Goal: Task Accomplishment & Management: Complete application form

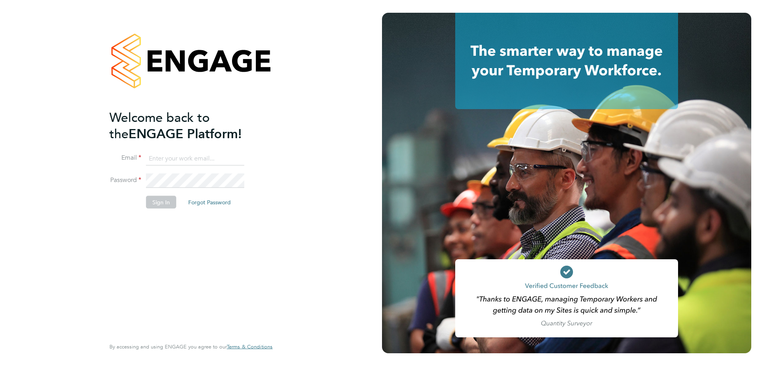
click at [168, 158] on input at bounding box center [195, 158] width 98 height 14
click at [239, 160] on input "natasha.lewis@damiagroup.com" at bounding box center [195, 158] width 98 height 14
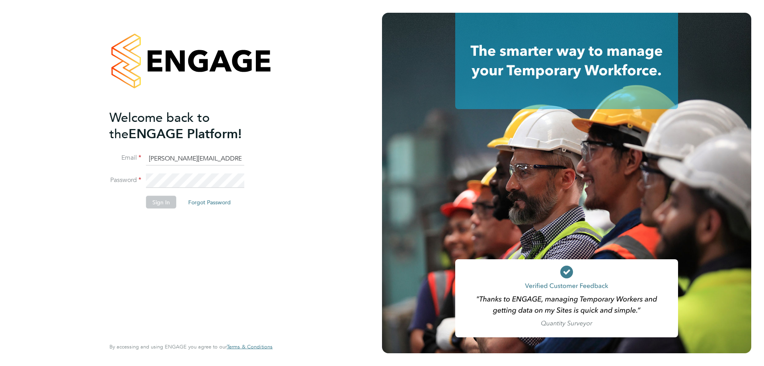
click at [239, 160] on input "natasha.lewis@damiagroup.com" at bounding box center [195, 158] width 98 height 14
click at [189, 162] on input "tas" at bounding box center [195, 158] width 98 height 14
type input "tash.fletcher@damiagroup.com"
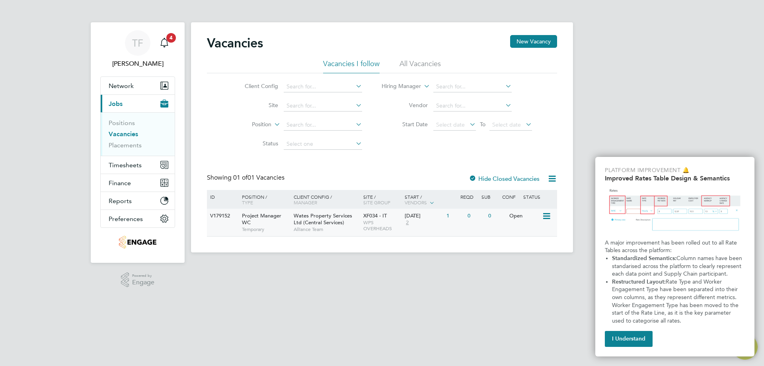
click at [312, 222] on span "Wates Property Services Ltd (Central Services)" at bounding box center [323, 219] width 58 height 14
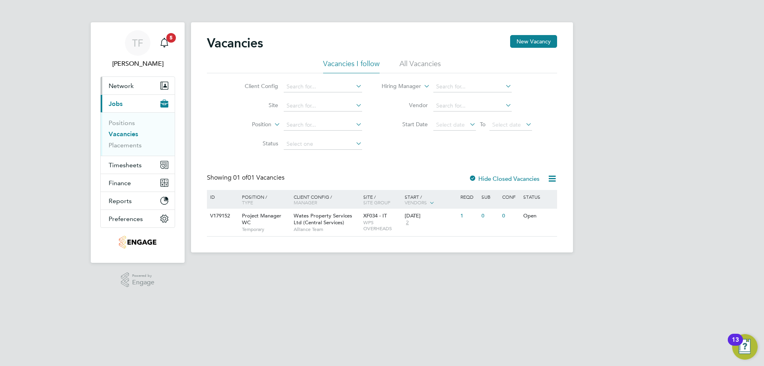
click at [129, 90] on button "Network" at bounding box center [138, 86] width 74 height 18
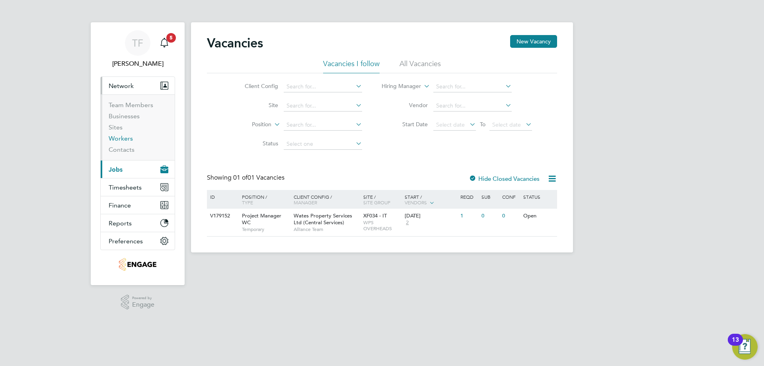
click at [122, 136] on link "Workers" at bounding box center [121, 138] width 24 height 8
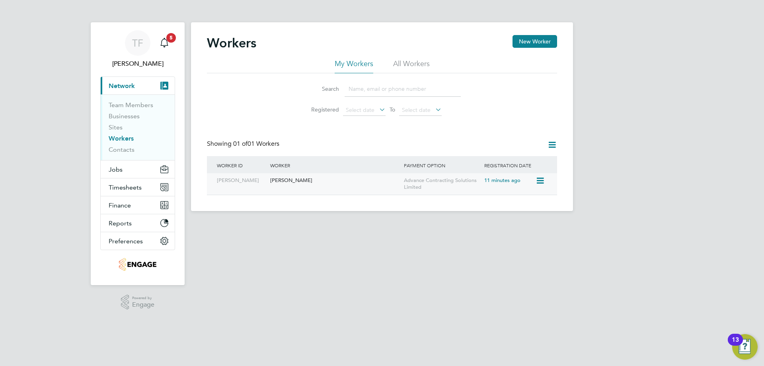
click at [286, 184] on div "[PERSON_NAME]" at bounding box center [335, 180] width 134 height 15
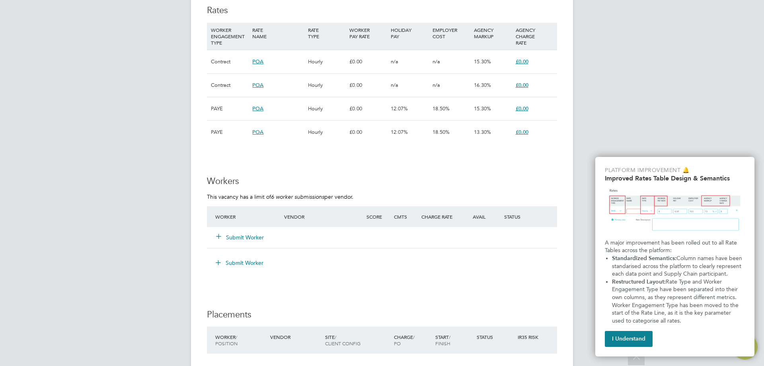
scroll to position [597, 0]
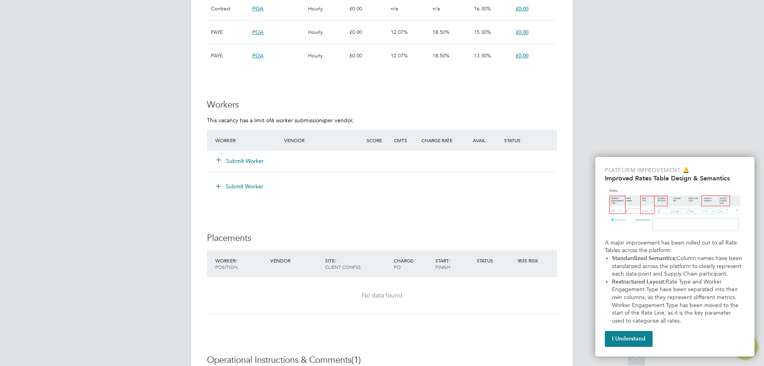
drag, startPoint x: 341, startPoint y: 142, endPoint x: 293, endPoint y: 87, distance: 72.8
click at [298, 87] on div "IR35 Determination IR35 Status Disabled for this client. This feature can be en…" at bounding box center [382, 53] width 350 height 963
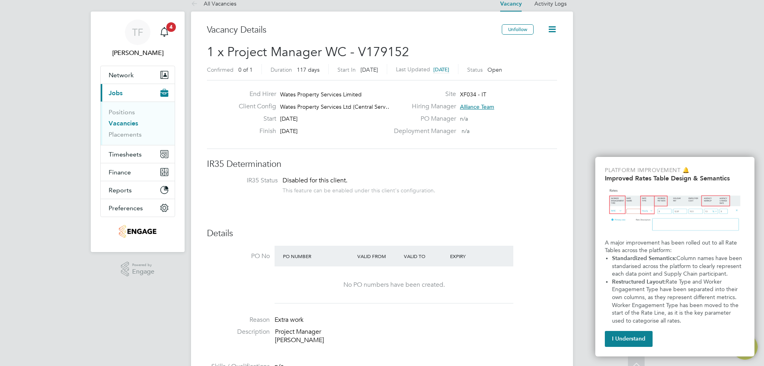
scroll to position [0, 0]
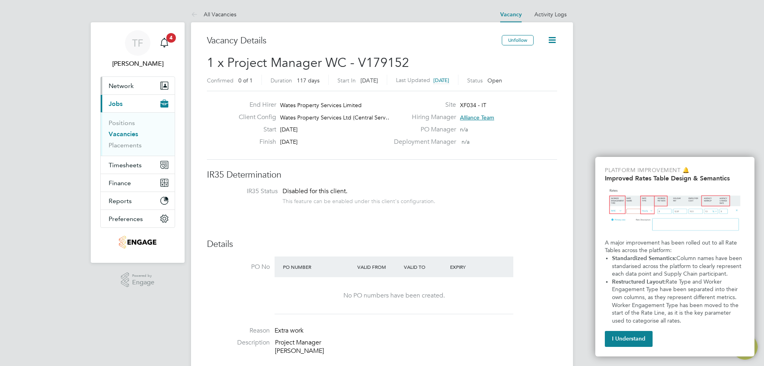
click at [118, 87] on span "Network" at bounding box center [121, 86] width 25 height 8
click at [157, 82] on button "Network" at bounding box center [138, 86] width 74 height 18
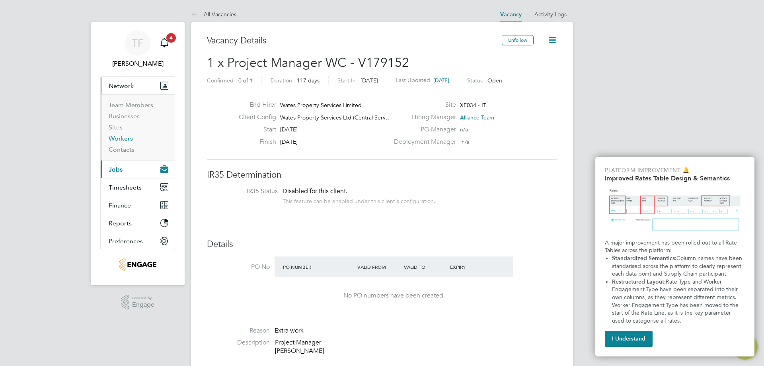
click at [124, 141] on link "Workers" at bounding box center [121, 138] width 24 height 8
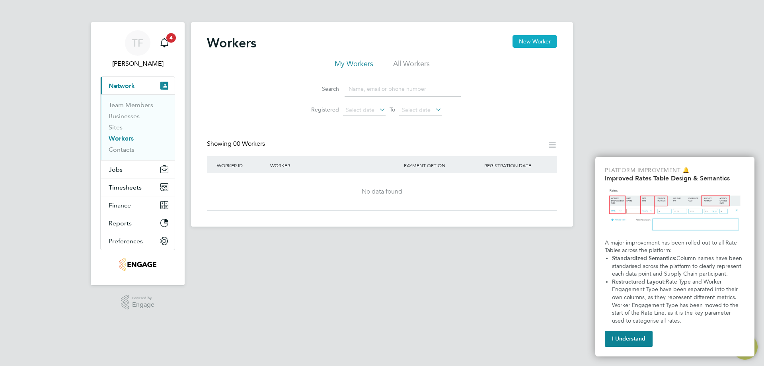
click at [541, 44] on button "New Worker" at bounding box center [534, 41] width 45 height 13
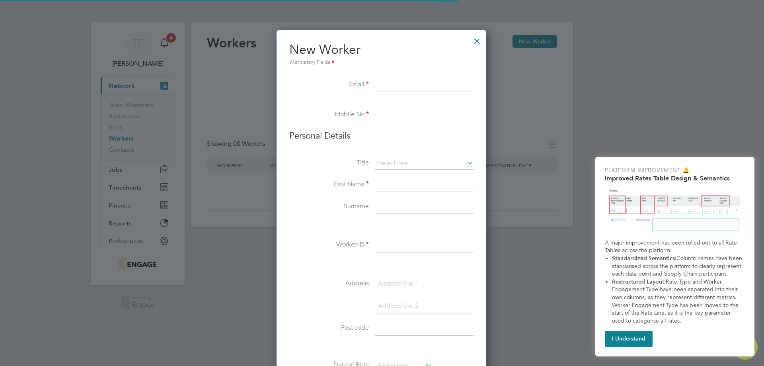
scroll to position [677, 211]
drag, startPoint x: 383, startPoint y: 85, endPoint x: 377, endPoint y: 87, distance: 6.2
click at [383, 85] on input at bounding box center [424, 85] width 98 height 14
click at [403, 86] on input at bounding box center [424, 85] width 98 height 14
paste input "[EMAIL_ADDRESS][DOMAIN_NAME]"
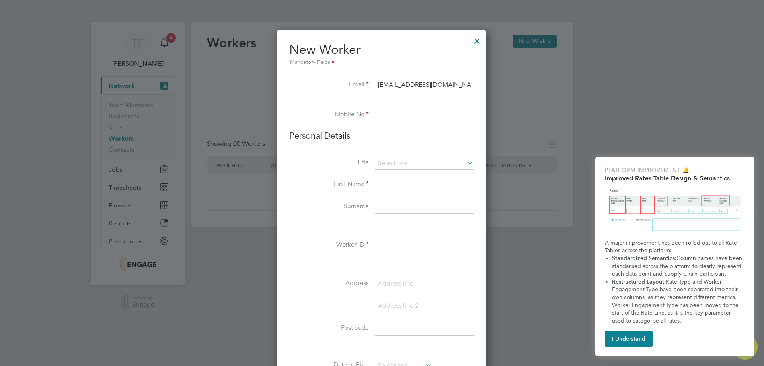
type input "[EMAIL_ADDRESS][DOMAIN_NAME]"
click at [402, 115] on input at bounding box center [424, 115] width 98 height 14
paste input "7979 648153"
type input "07979 648153"
click at [397, 166] on input at bounding box center [424, 164] width 98 height 12
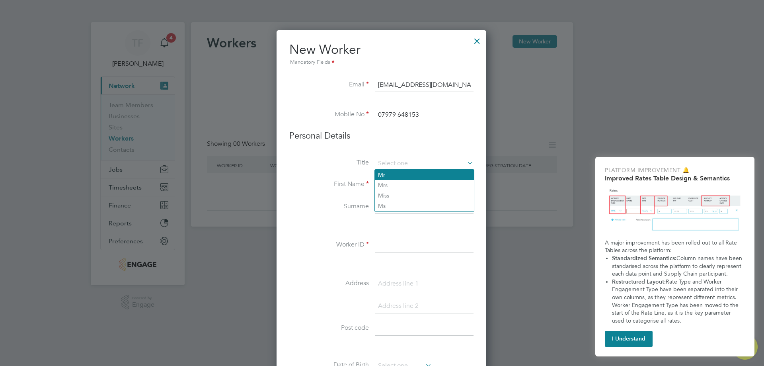
click at [394, 175] on li "Mr" at bounding box center [424, 174] width 99 height 10
type input "Mr"
click at [393, 182] on input at bounding box center [424, 184] width 98 height 14
type input "Robin"
click at [403, 206] on input at bounding box center [424, 207] width 98 height 14
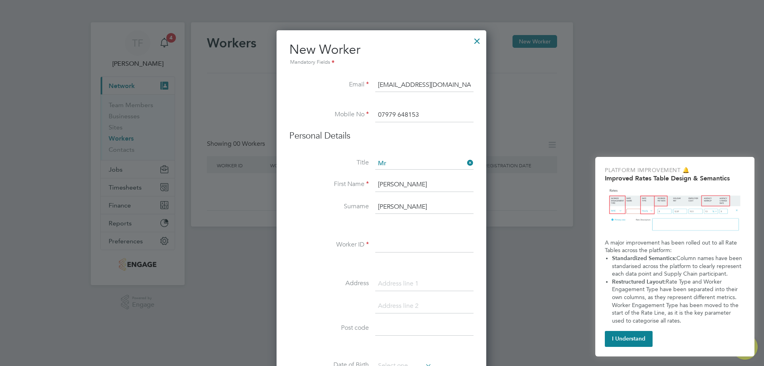
type input "Walker"
click at [397, 243] on input at bounding box center [424, 245] width 98 height 14
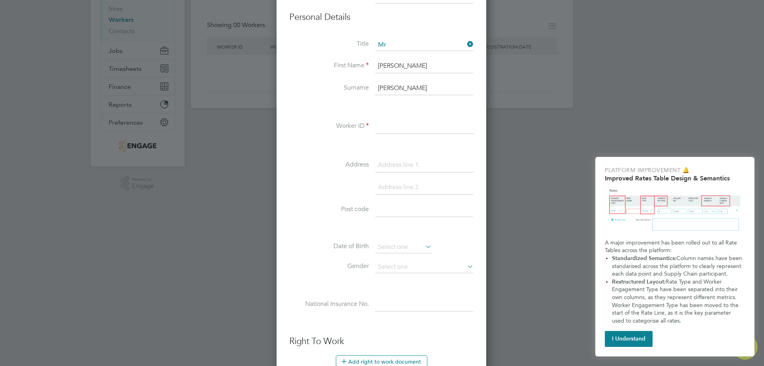
scroll to position [119, 0]
type input "[PERSON_NAME]"
click at [430, 170] on input at bounding box center [424, 164] width 98 height 14
click at [436, 162] on input at bounding box center [424, 164] width 98 height 14
type input "116a Red Lion Lane"
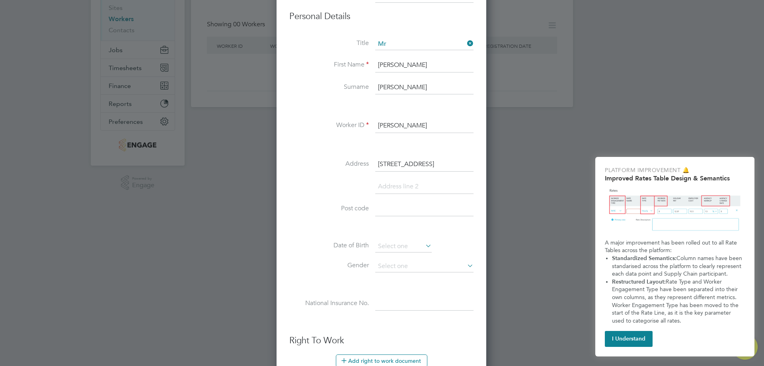
click at [411, 183] on input at bounding box center [424, 186] width 98 height 14
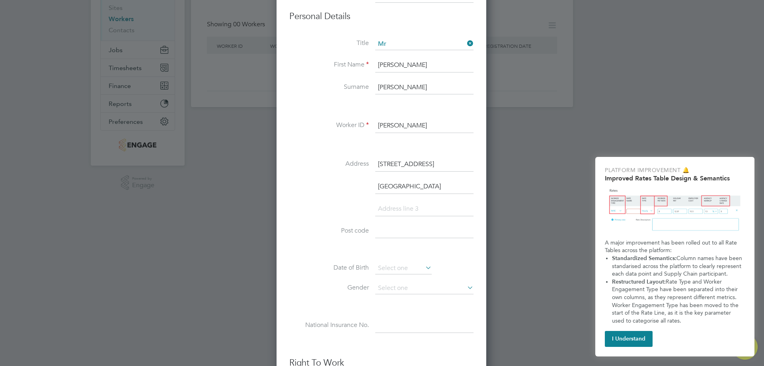
type input "[GEOGRAPHIC_DATA]"
click at [388, 225] on input at bounding box center [424, 231] width 98 height 14
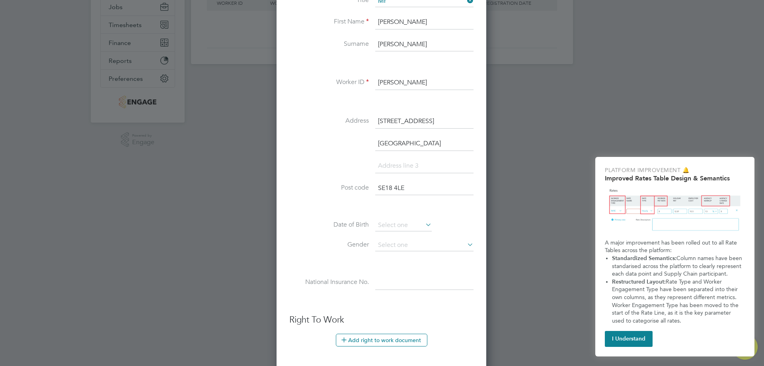
scroll to position [239, 0]
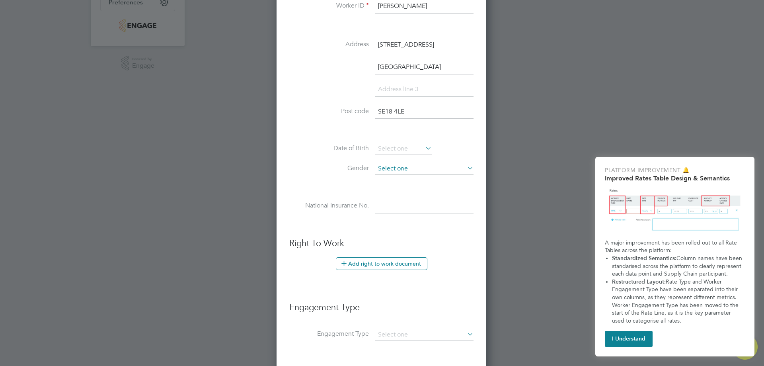
type input "SE18 4LE"
click at [447, 171] on input at bounding box center [424, 169] width 98 height 12
click at [427, 181] on li "[DEMOGRAPHIC_DATA]" at bounding box center [424, 180] width 99 height 10
type input "[DEMOGRAPHIC_DATA]"
click at [415, 149] on input at bounding box center [403, 149] width 56 height 12
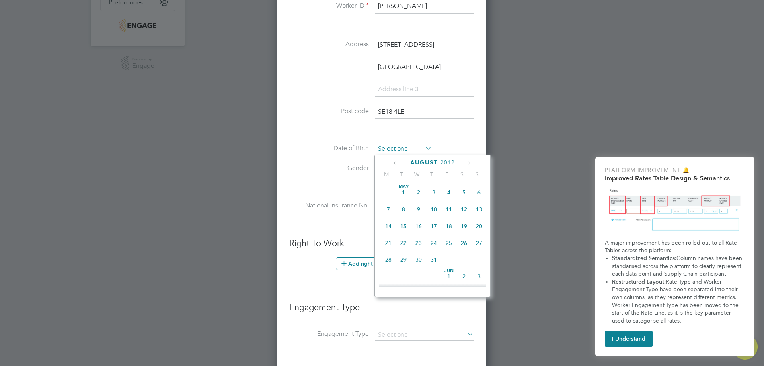
scroll to position [310, 0]
click at [466, 163] on icon at bounding box center [469, 163] width 8 height 9
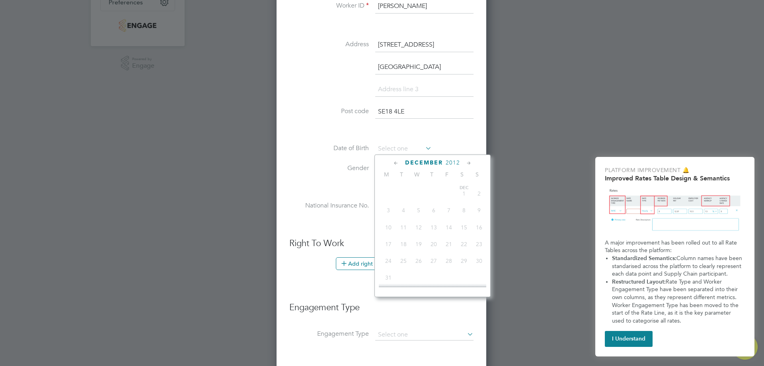
click at [466, 163] on icon at bounding box center [469, 163] width 8 height 9
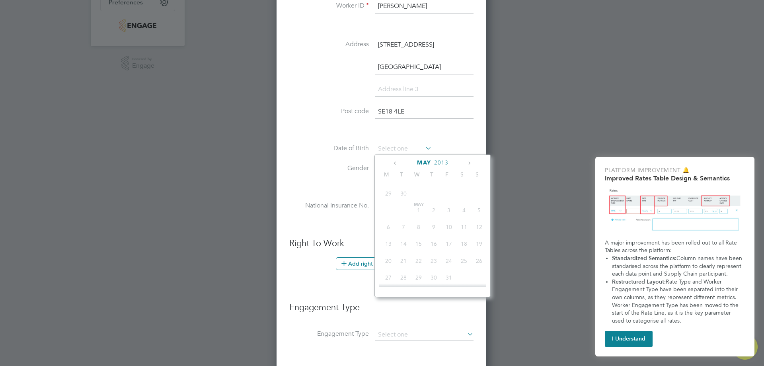
click at [466, 163] on icon at bounding box center [469, 163] width 8 height 9
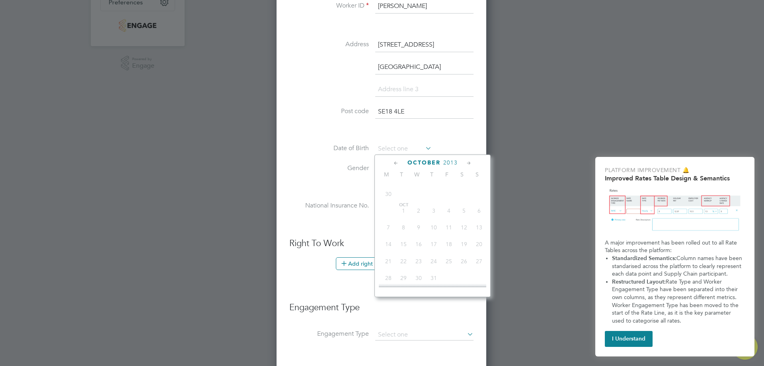
click at [466, 163] on icon at bounding box center [469, 163] width 8 height 9
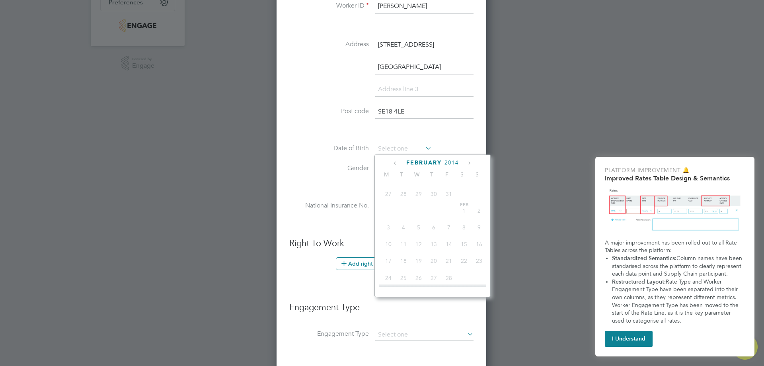
click at [466, 163] on icon at bounding box center [469, 163] width 8 height 9
click at [467, 163] on icon at bounding box center [469, 163] width 8 height 9
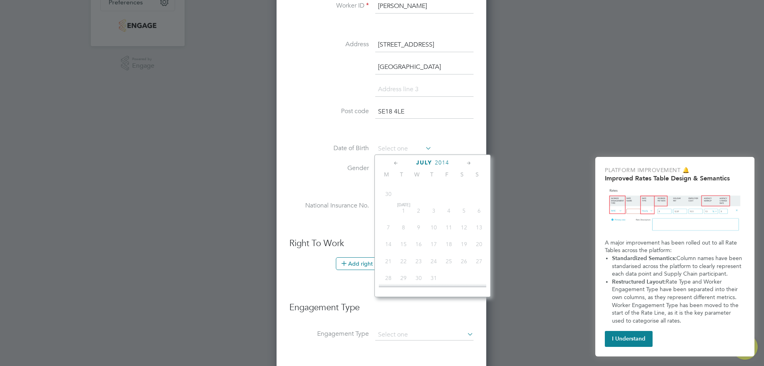
click at [467, 163] on icon at bounding box center [469, 163] width 8 height 9
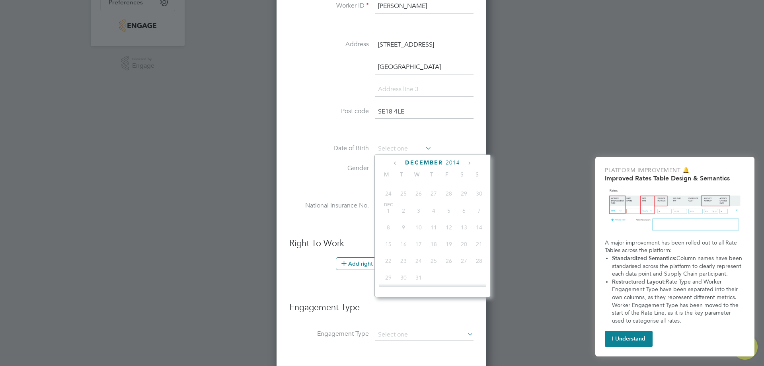
click at [467, 163] on icon at bounding box center [469, 163] width 8 height 9
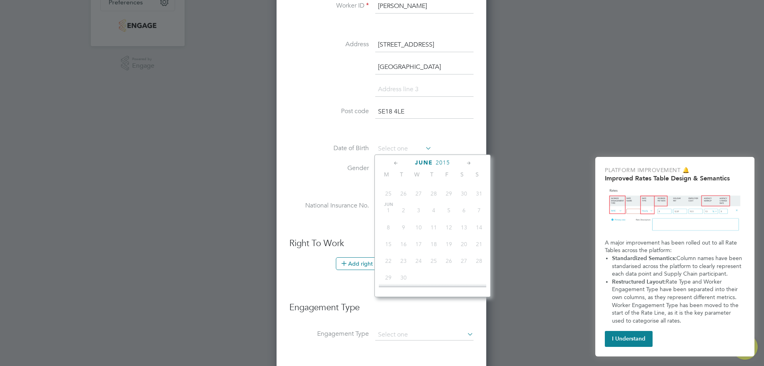
click at [467, 163] on icon at bounding box center [469, 163] width 8 height 9
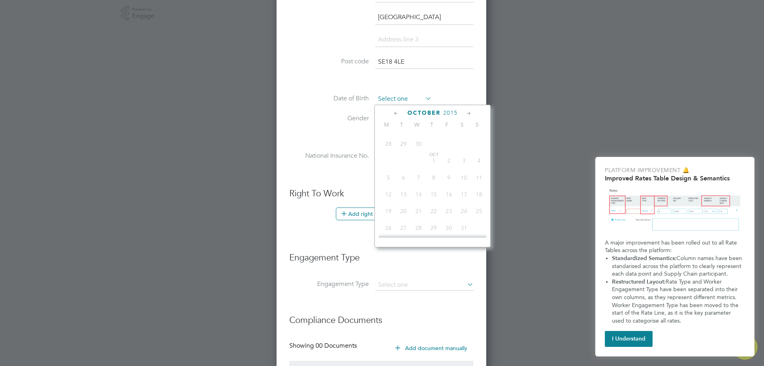
scroll to position [205, 0]
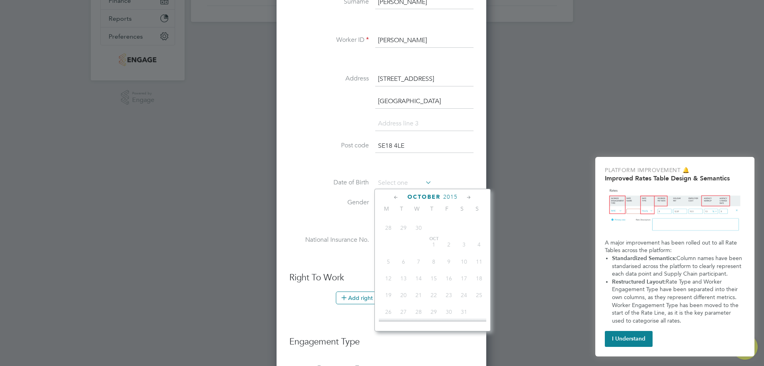
click at [393, 196] on icon at bounding box center [396, 197] width 8 height 9
click at [393, 195] on icon at bounding box center [396, 197] width 8 height 9
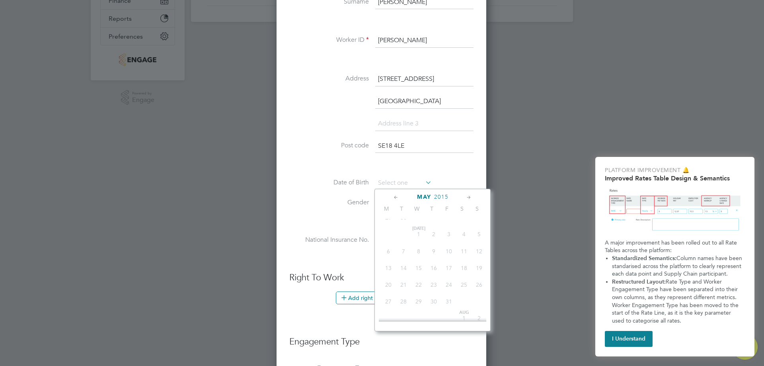
scroll to position [3213, 0]
click at [393, 195] on icon at bounding box center [396, 197] width 8 height 9
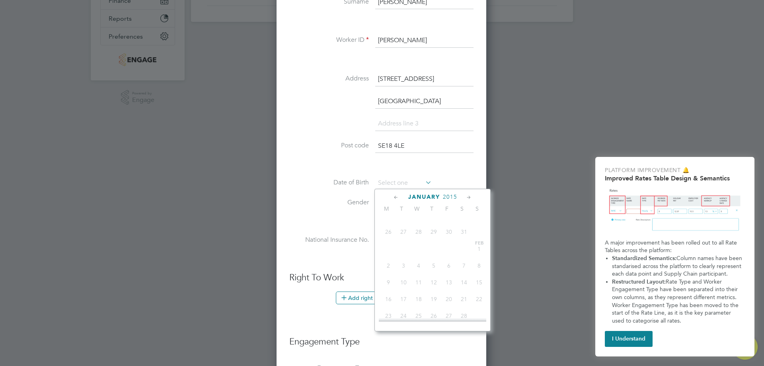
click at [393, 195] on icon at bounding box center [396, 197] width 8 height 9
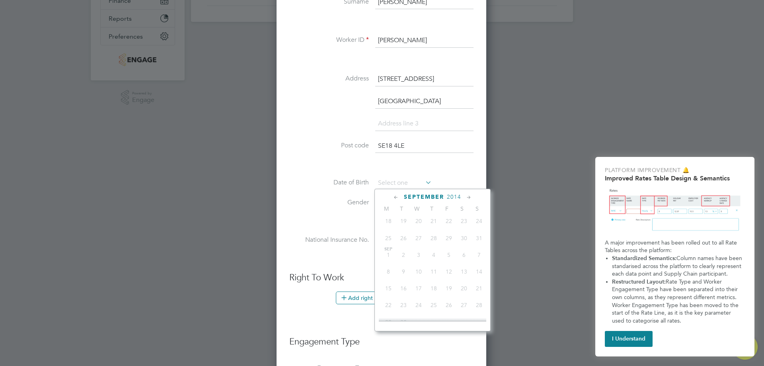
click at [393, 195] on icon at bounding box center [396, 197] width 8 height 9
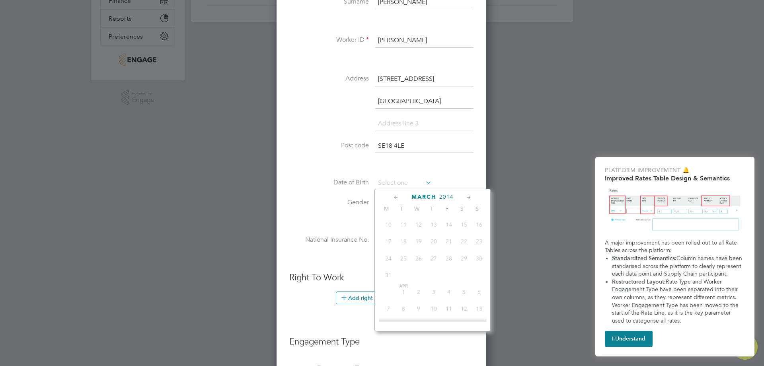
click at [393, 195] on icon at bounding box center [396, 197] width 8 height 9
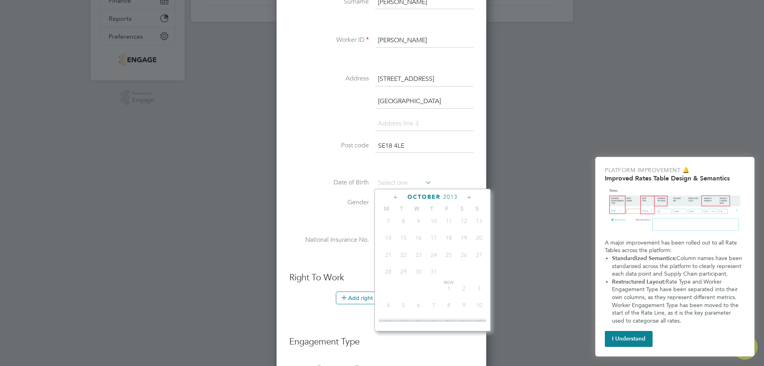
click at [393, 195] on icon at bounding box center [396, 197] width 8 height 9
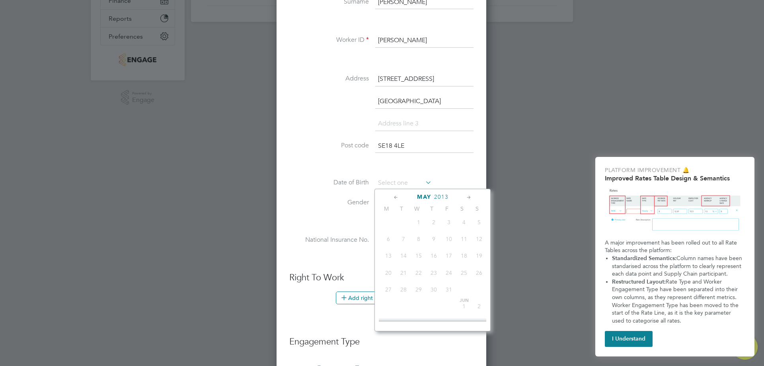
click at [393, 195] on icon at bounding box center [396, 197] width 8 height 9
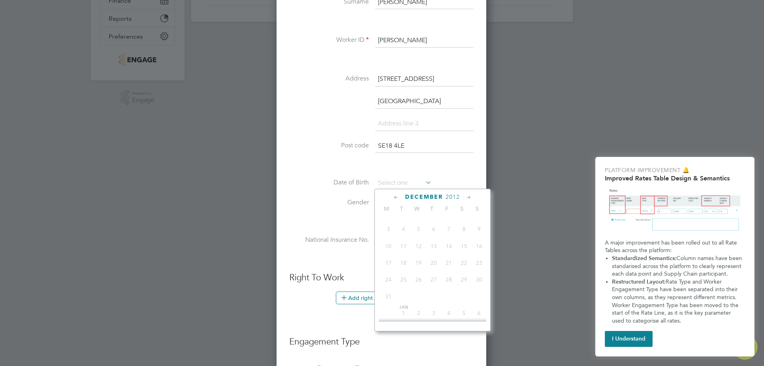
click at [393, 195] on icon at bounding box center [396, 197] width 8 height 9
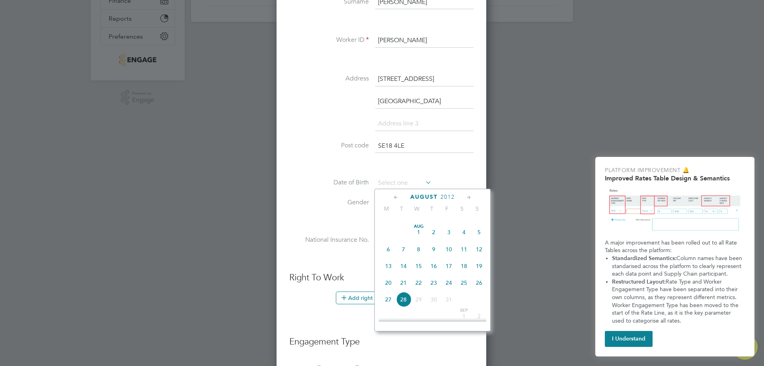
click at [393, 195] on icon at bounding box center [396, 197] width 8 height 9
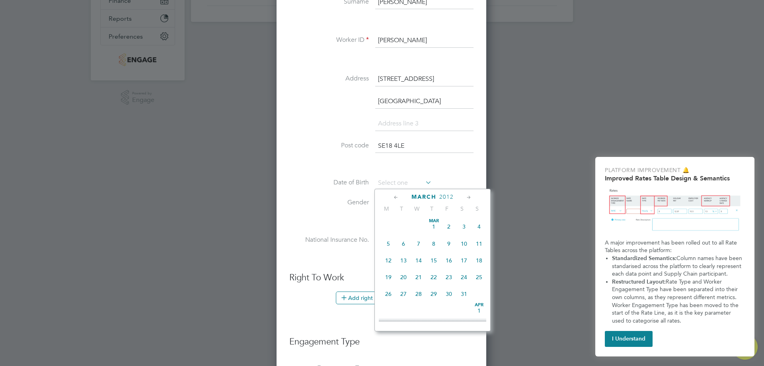
click at [393, 195] on icon at bounding box center [396, 197] width 8 height 9
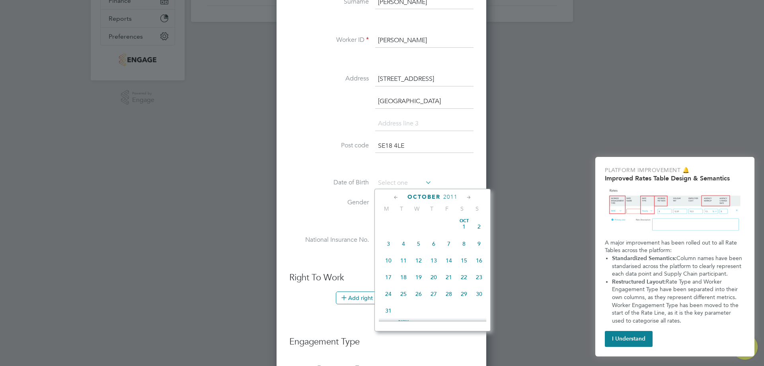
click at [393, 195] on icon at bounding box center [396, 197] width 8 height 9
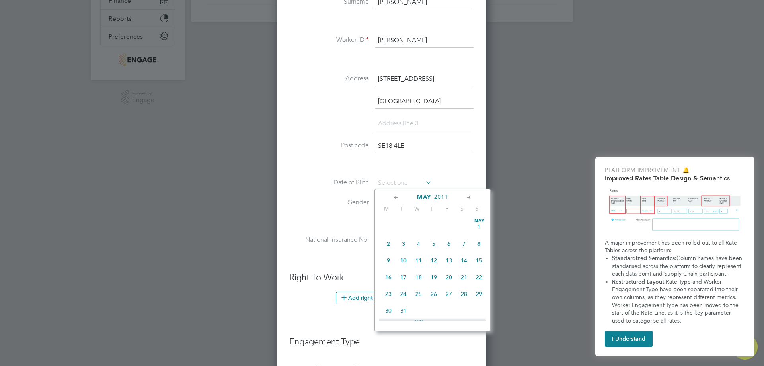
click at [393, 195] on icon at bounding box center [396, 197] width 8 height 9
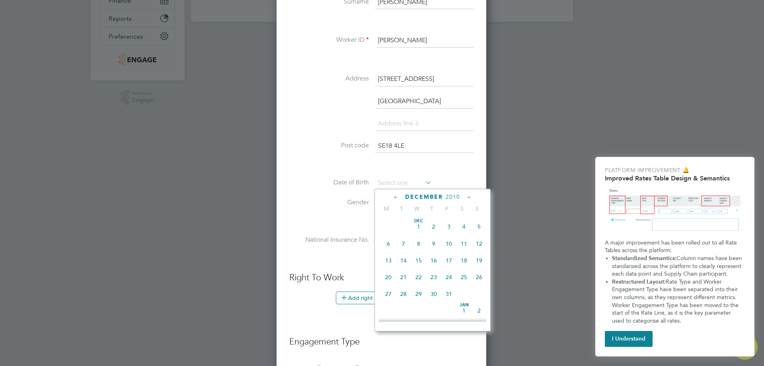
click at [393, 195] on icon at bounding box center [396, 197] width 8 height 9
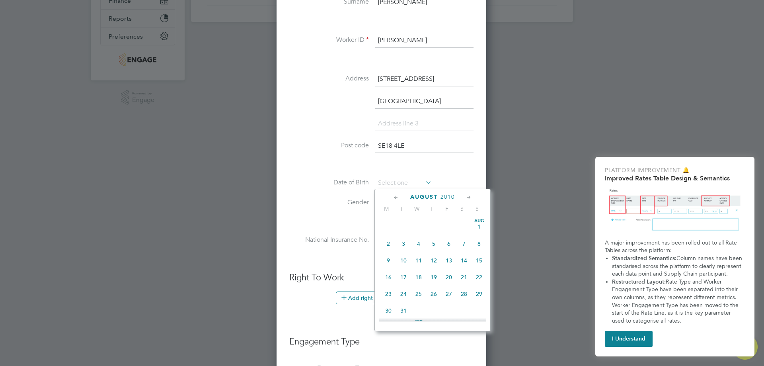
click at [393, 195] on icon at bounding box center [396, 197] width 8 height 9
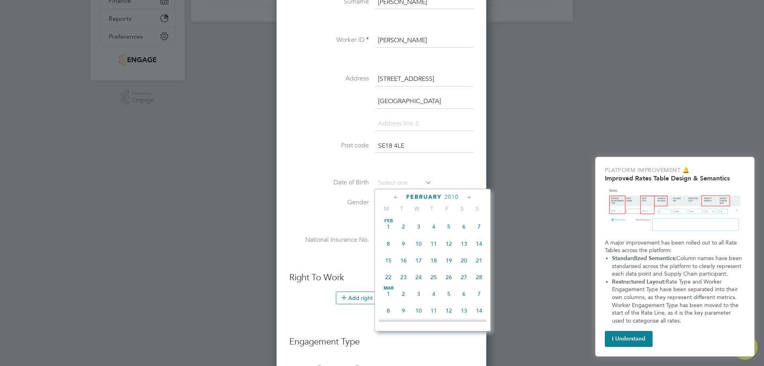
click at [393, 195] on icon at bounding box center [396, 197] width 8 height 9
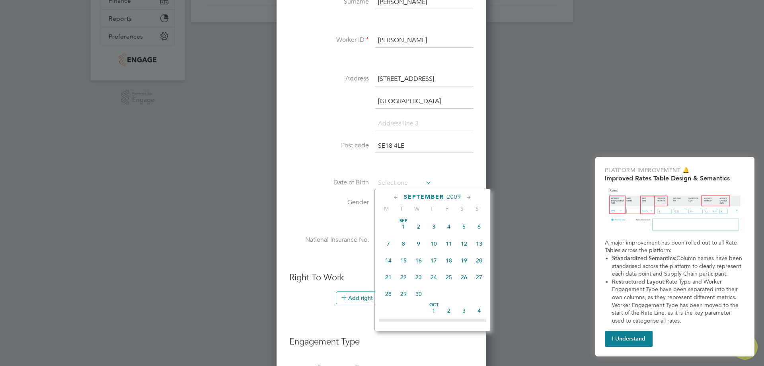
click at [393, 195] on icon at bounding box center [396, 197] width 8 height 9
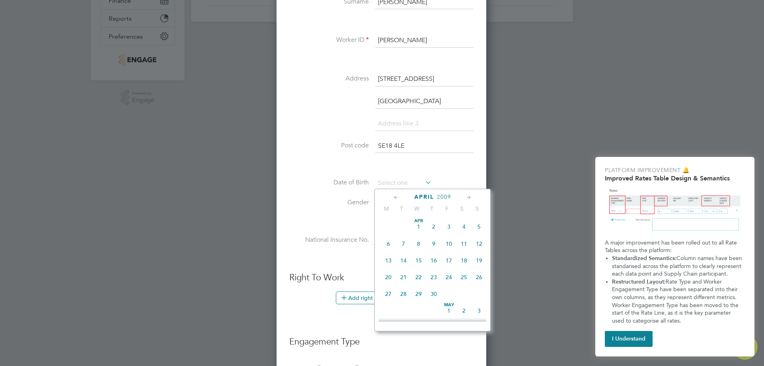
click at [393, 195] on icon at bounding box center [396, 197] width 8 height 9
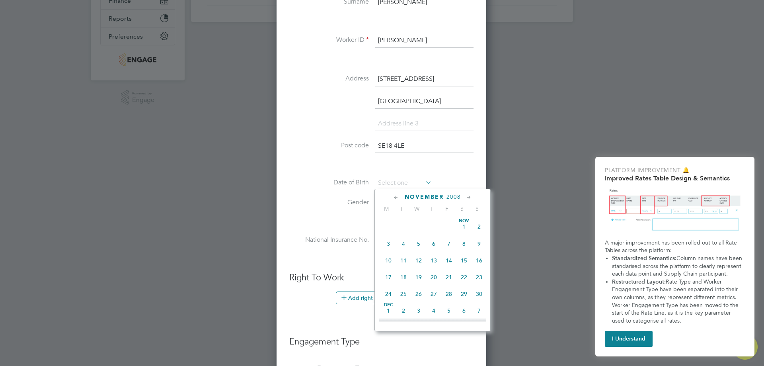
click at [393, 195] on icon at bounding box center [396, 197] width 8 height 9
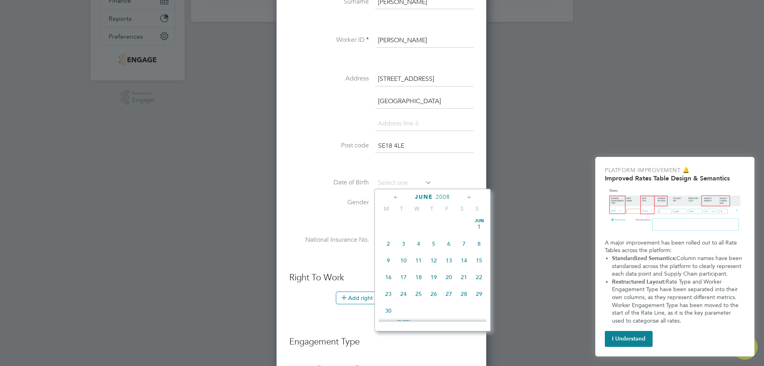
click at [393, 195] on icon at bounding box center [396, 197] width 8 height 9
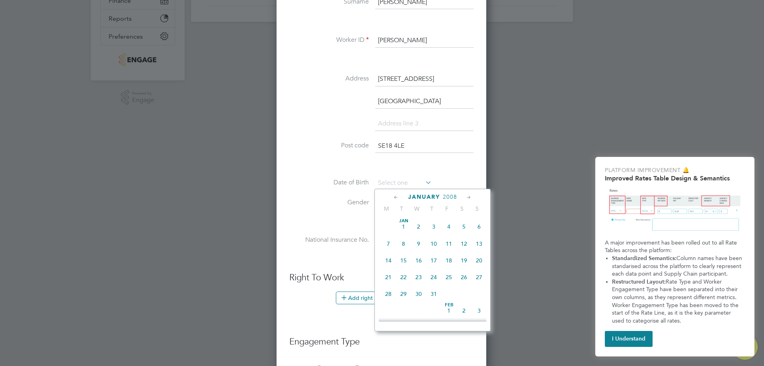
click at [393, 195] on icon at bounding box center [396, 197] width 8 height 9
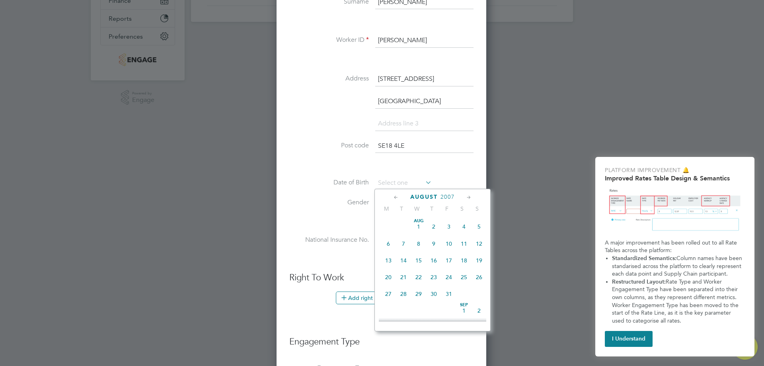
click at [393, 195] on icon at bounding box center [396, 197] width 8 height 9
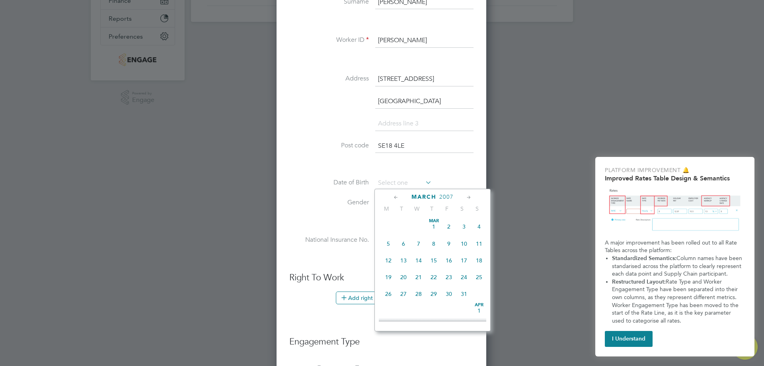
click at [393, 195] on icon at bounding box center [396, 197] width 8 height 9
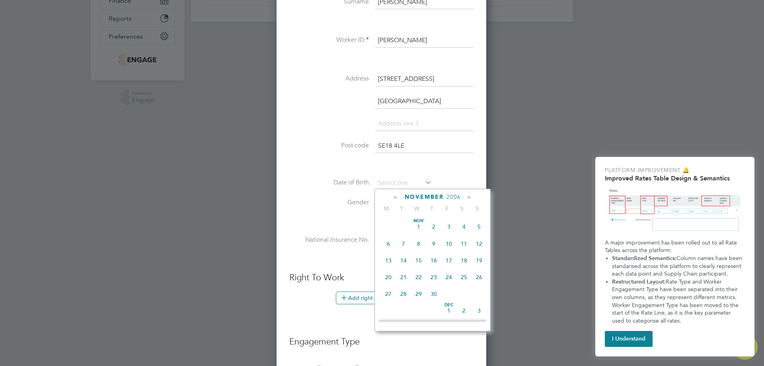
click at [393, 195] on icon at bounding box center [396, 197] width 8 height 9
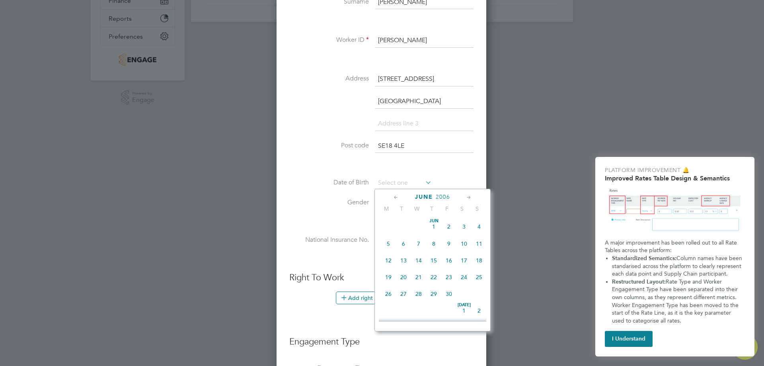
click at [393, 195] on icon at bounding box center [396, 197] width 8 height 9
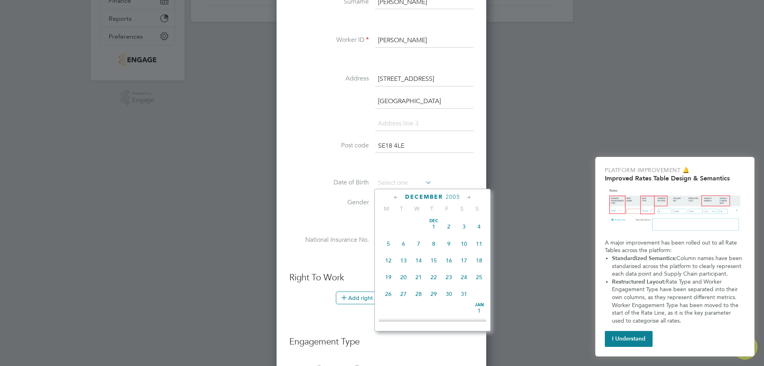
click at [393, 195] on icon at bounding box center [396, 197] width 8 height 9
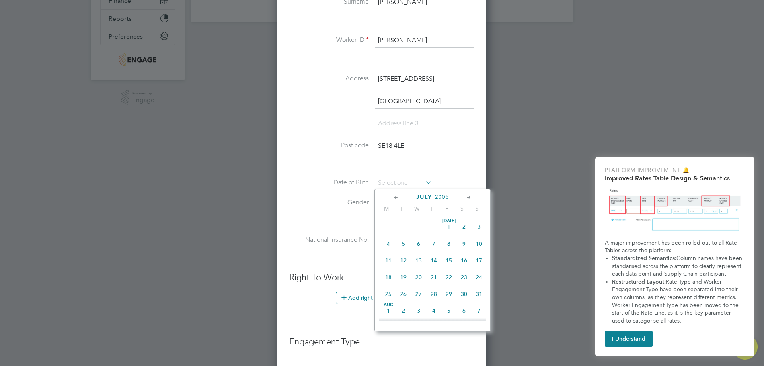
click at [393, 195] on icon at bounding box center [396, 197] width 8 height 9
click at [392, 196] on icon at bounding box center [396, 197] width 8 height 9
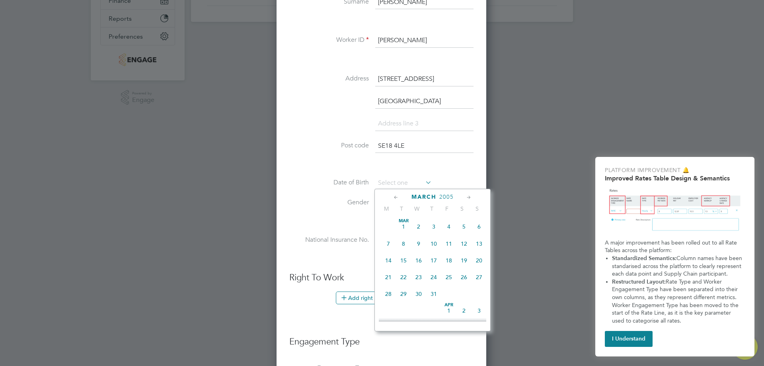
click at [392, 196] on icon at bounding box center [396, 197] width 8 height 9
click at [392, 196] on div "December 2004" at bounding box center [432, 197] width 107 height 8
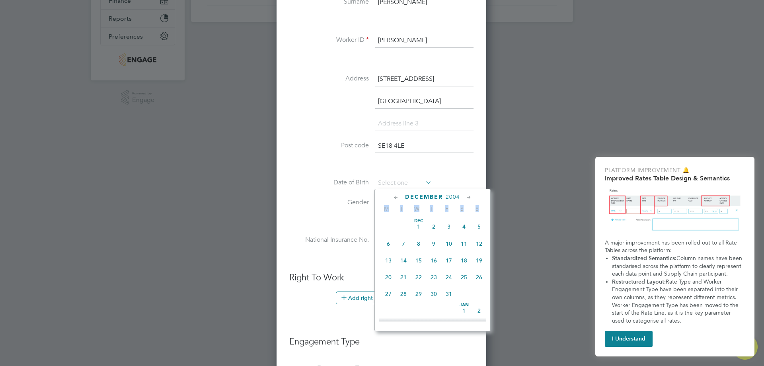
click at [392, 196] on div "December 2004" at bounding box center [432, 197] width 107 height 8
click at [393, 199] on icon at bounding box center [396, 197] width 8 height 9
click at [394, 199] on icon at bounding box center [396, 197] width 8 height 9
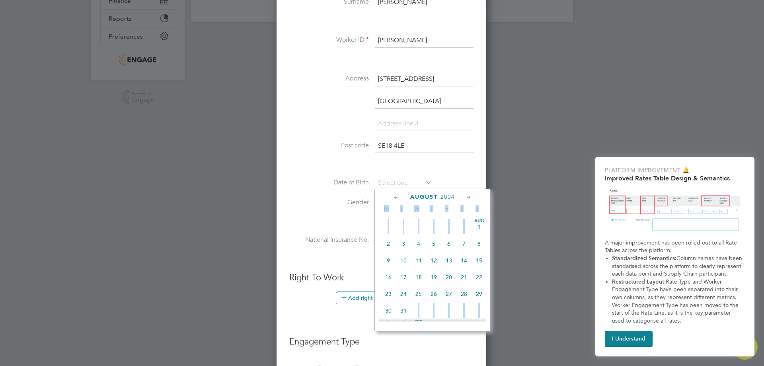
click at [394, 199] on icon at bounding box center [396, 197] width 8 height 9
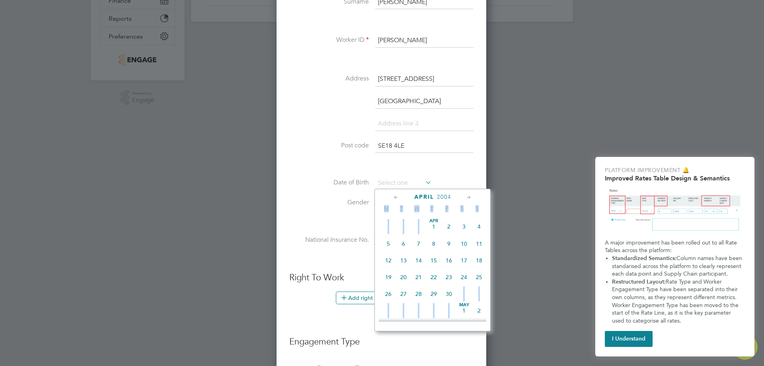
click at [394, 199] on icon at bounding box center [396, 197] width 8 height 9
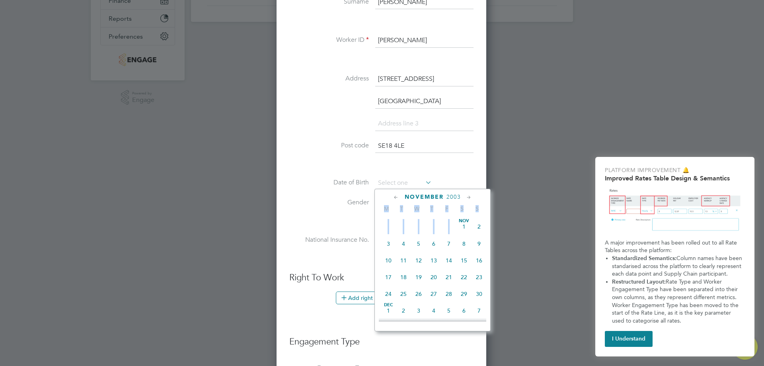
click at [394, 199] on icon at bounding box center [396, 197] width 8 height 9
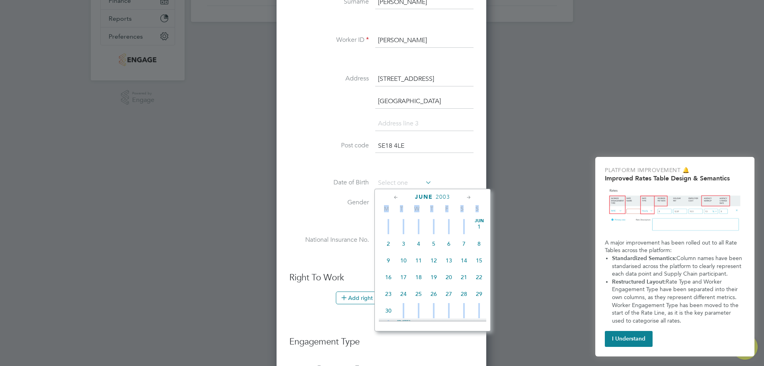
click at [394, 199] on icon at bounding box center [396, 197] width 8 height 9
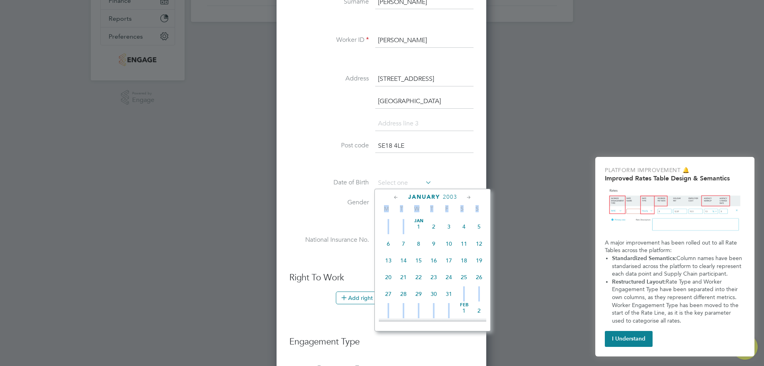
click at [394, 199] on icon at bounding box center [396, 197] width 8 height 9
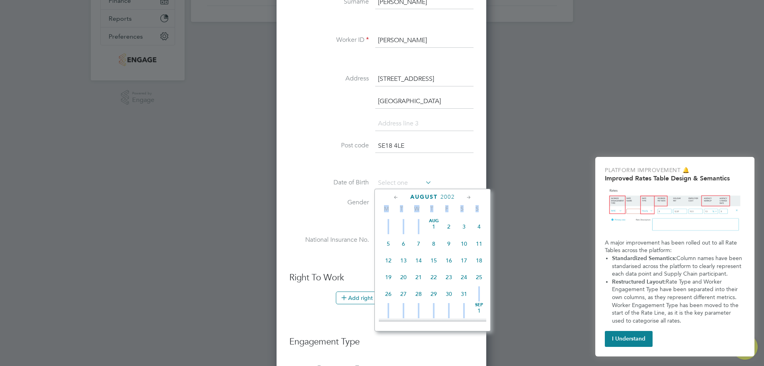
click at [394, 199] on icon at bounding box center [396, 197] width 8 height 9
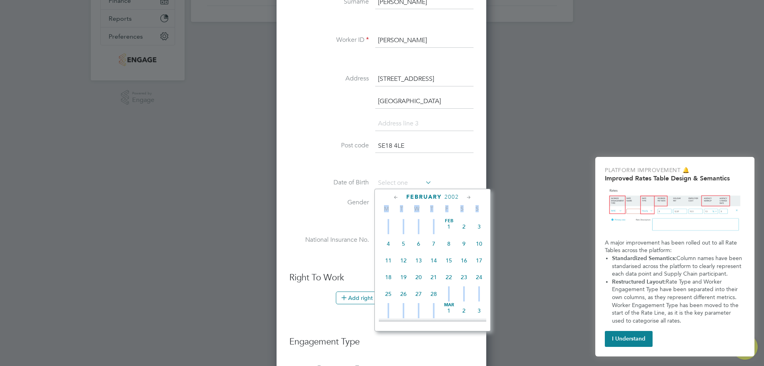
click at [394, 199] on icon at bounding box center [396, 197] width 8 height 9
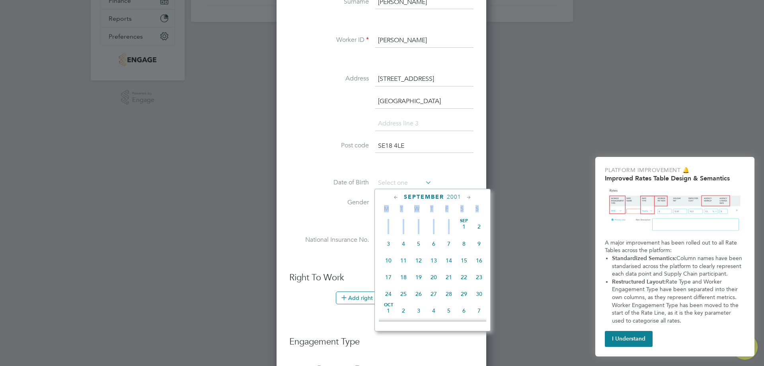
click at [394, 199] on icon at bounding box center [396, 197] width 8 height 9
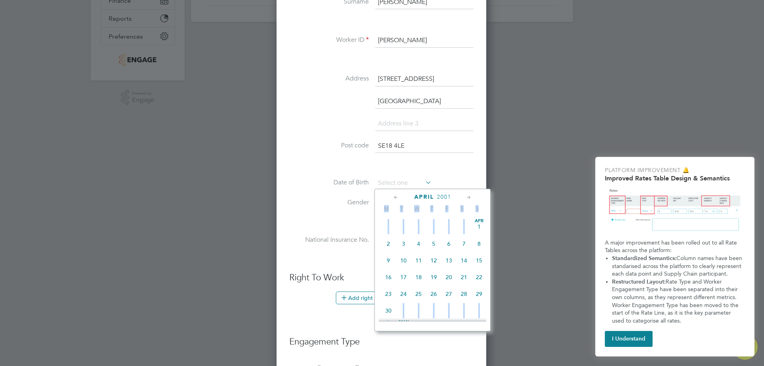
click at [394, 199] on icon at bounding box center [396, 197] width 8 height 9
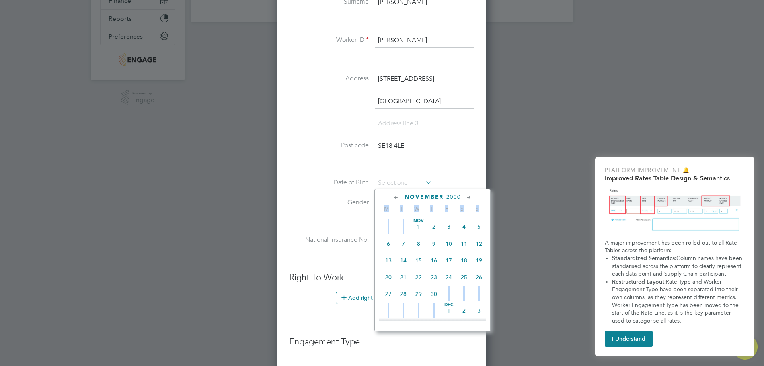
click at [394, 199] on icon at bounding box center [396, 197] width 8 height 9
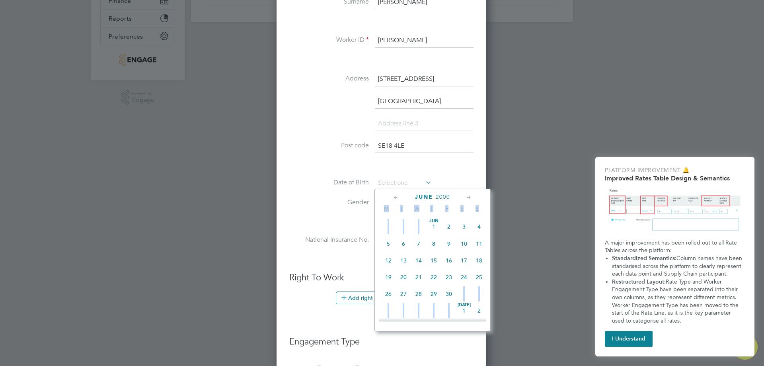
click at [394, 199] on icon at bounding box center [396, 197] width 8 height 9
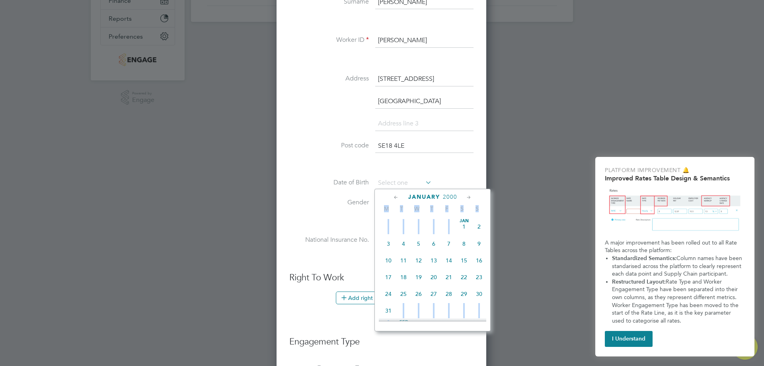
click at [394, 199] on icon at bounding box center [396, 197] width 8 height 9
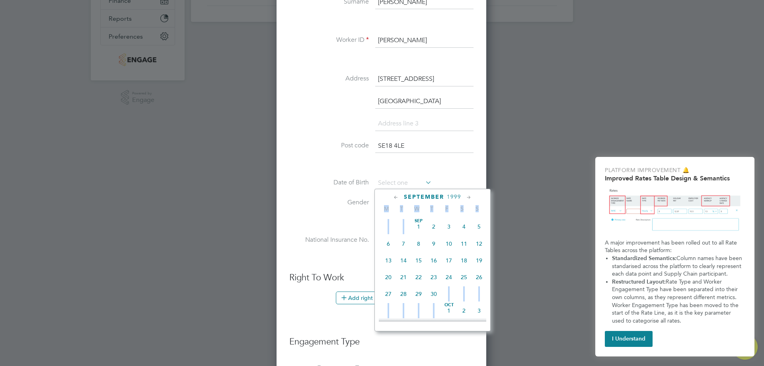
click at [394, 199] on icon at bounding box center [396, 197] width 8 height 9
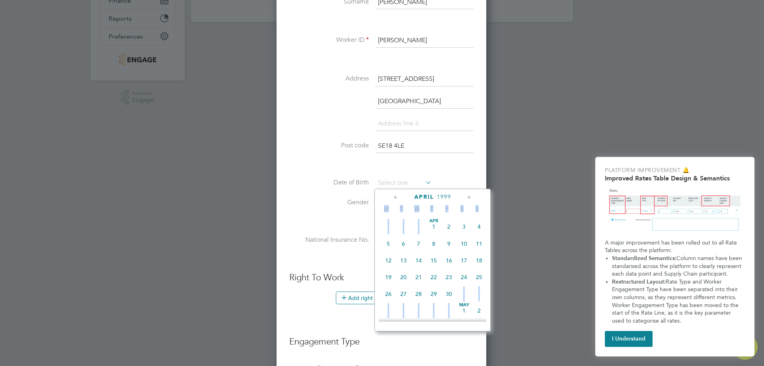
click at [394, 199] on icon at bounding box center [396, 197] width 8 height 9
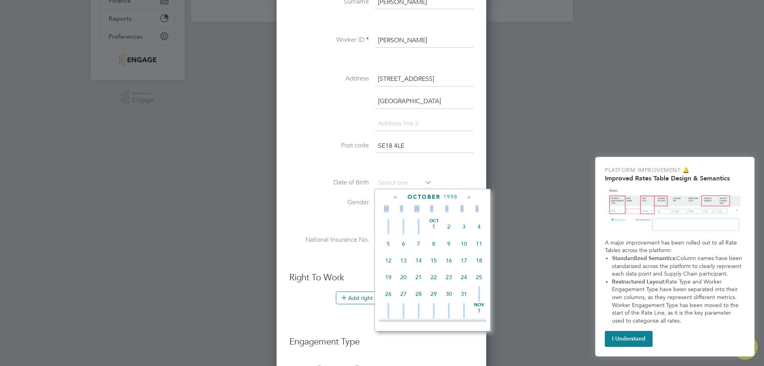
click at [394, 199] on icon at bounding box center [396, 197] width 8 height 9
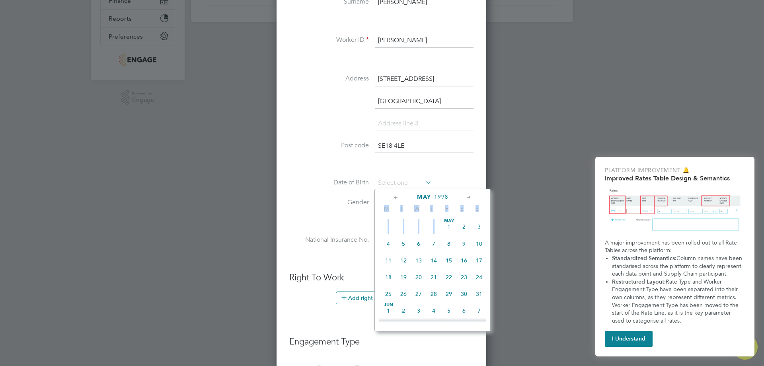
click at [394, 199] on icon at bounding box center [396, 197] width 8 height 9
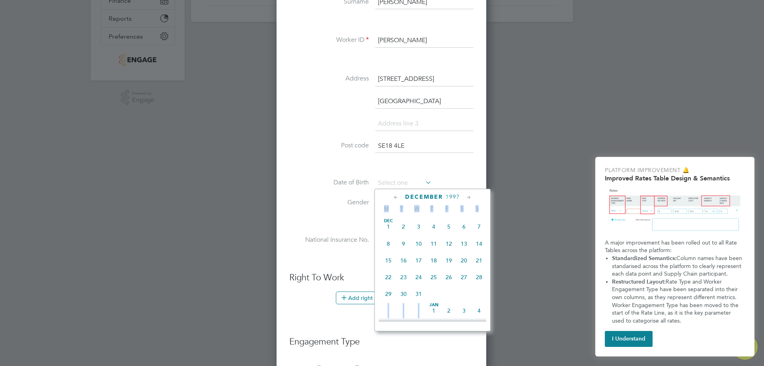
click at [394, 199] on icon at bounding box center [396, 197] width 8 height 9
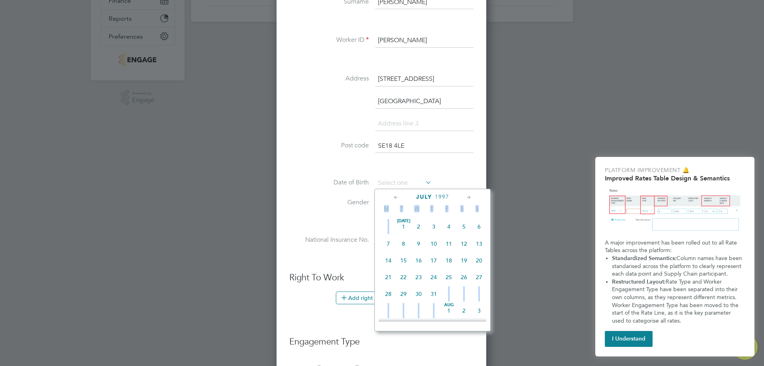
click at [394, 199] on icon at bounding box center [396, 197] width 8 height 9
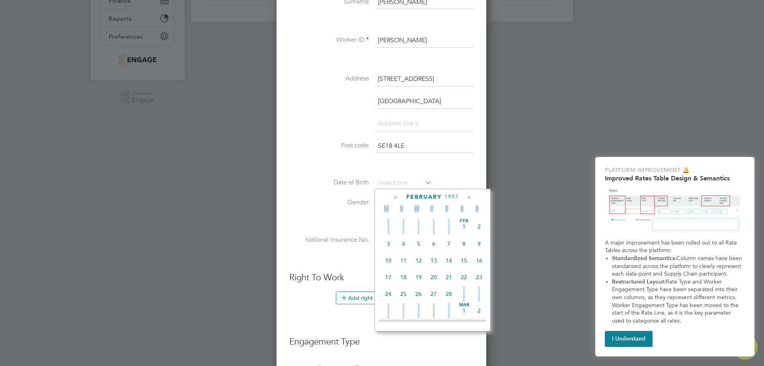
click at [394, 199] on icon at bounding box center [396, 197] width 8 height 9
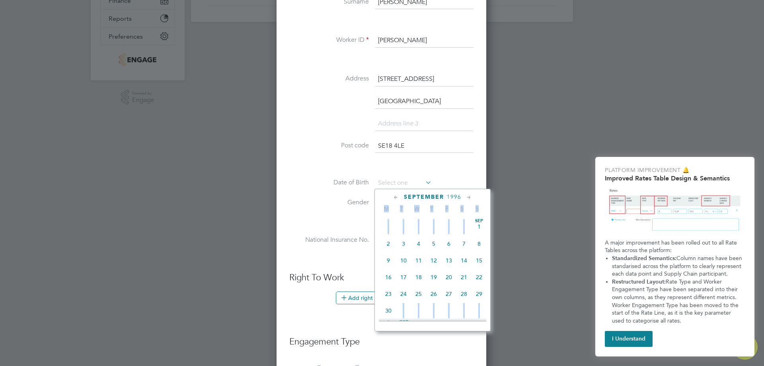
click at [394, 199] on icon at bounding box center [396, 197] width 8 height 9
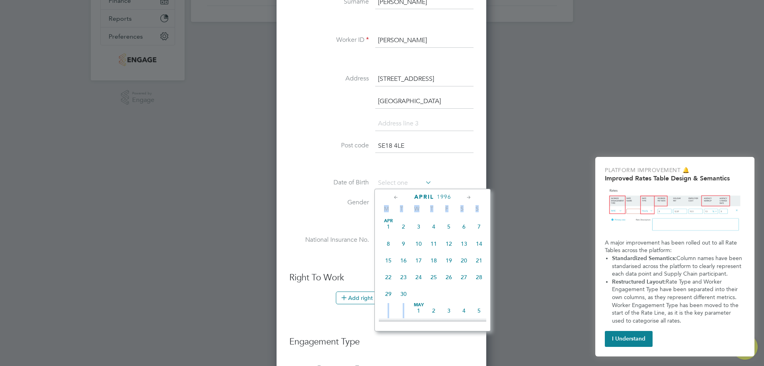
click at [394, 199] on icon at bounding box center [396, 197] width 8 height 9
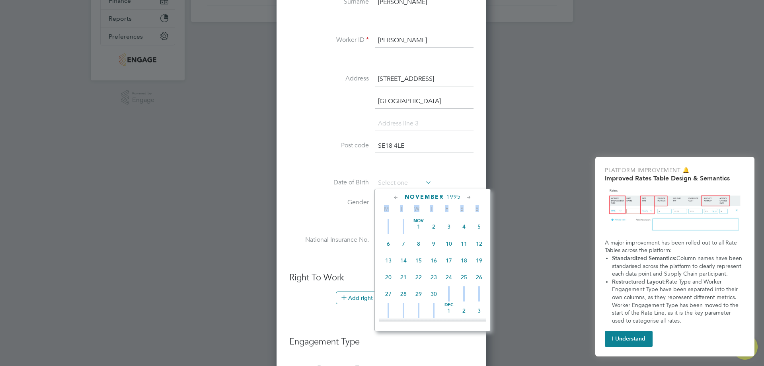
click at [394, 199] on icon at bounding box center [396, 197] width 8 height 9
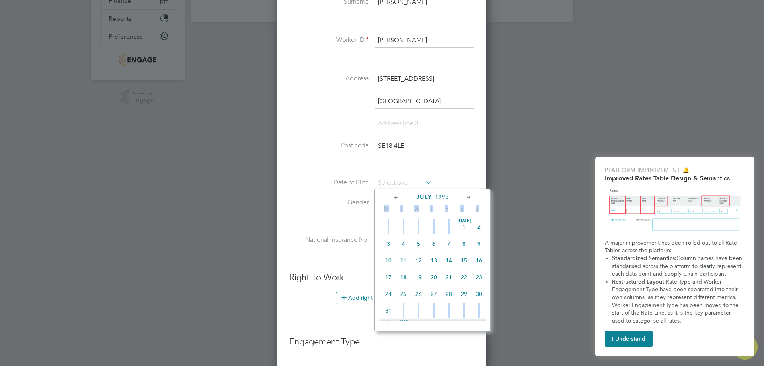
click at [394, 199] on icon at bounding box center [396, 197] width 8 height 9
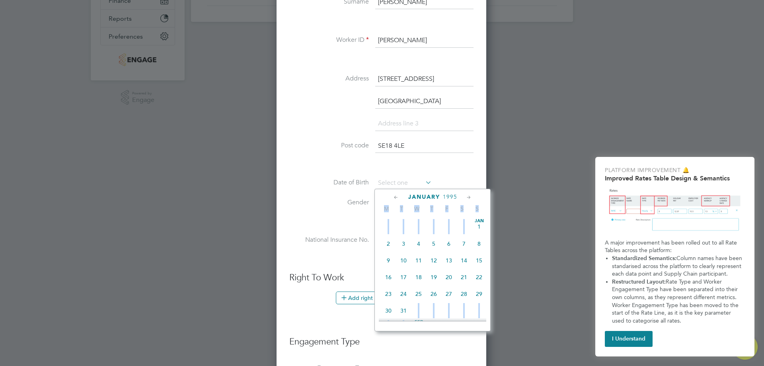
click at [394, 199] on icon at bounding box center [396, 197] width 8 height 9
click at [393, 199] on icon at bounding box center [396, 197] width 8 height 9
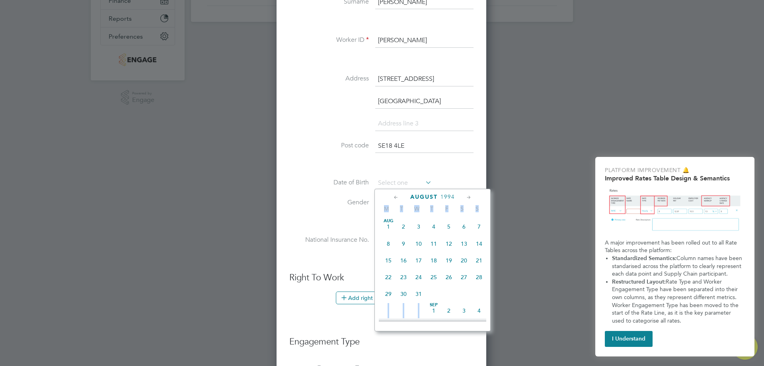
click at [393, 199] on icon at bounding box center [396, 197] width 8 height 9
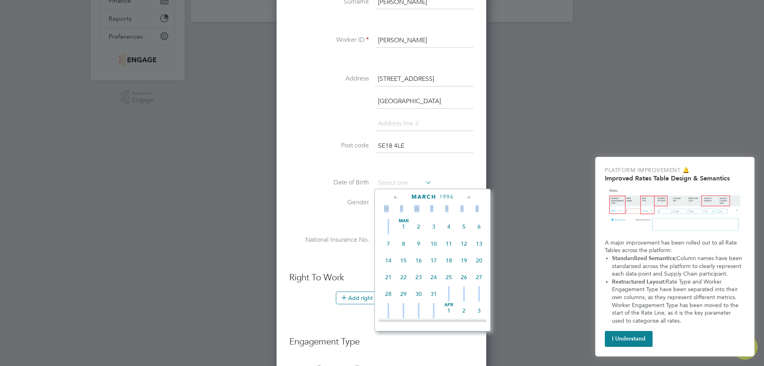
click at [393, 199] on icon at bounding box center [396, 197] width 8 height 9
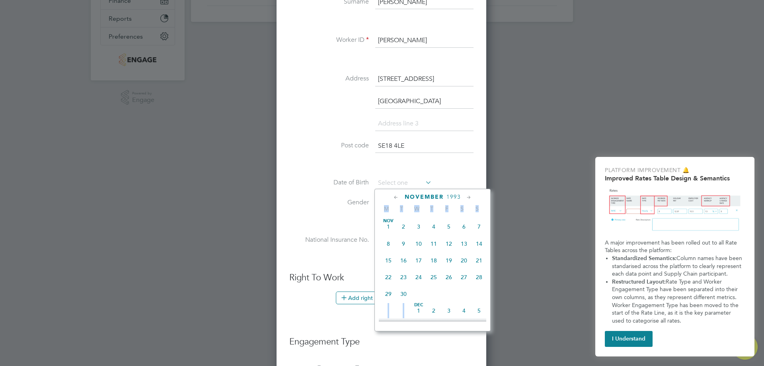
click at [393, 199] on icon at bounding box center [396, 197] width 8 height 9
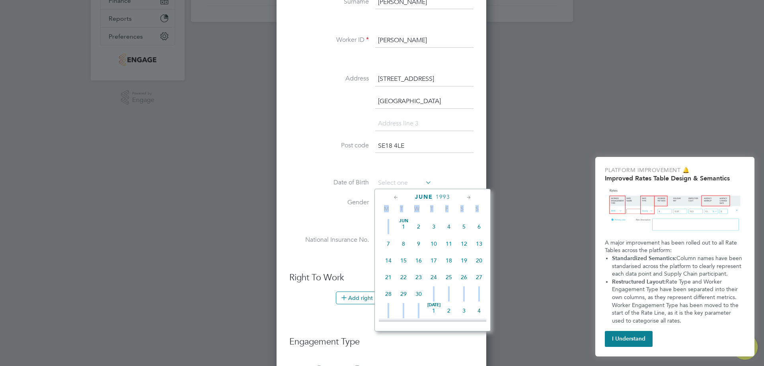
click at [393, 199] on icon at bounding box center [396, 197] width 8 height 9
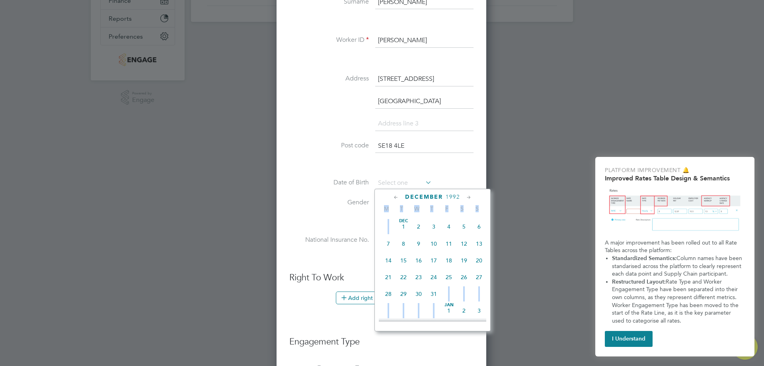
click at [393, 199] on icon at bounding box center [396, 197] width 8 height 9
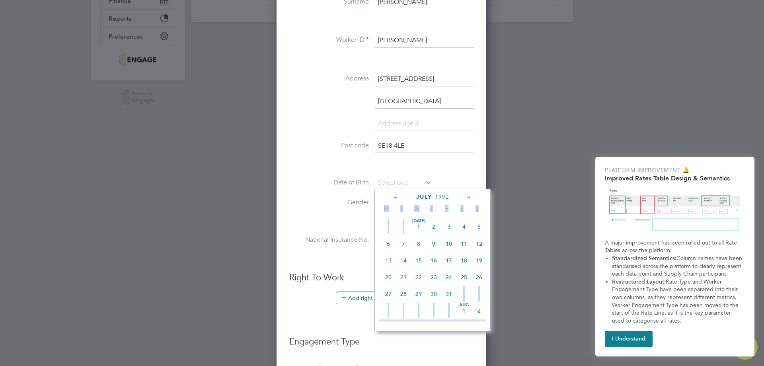
click at [393, 199] on icon at bounding box center [396, 197] width 8 height 9
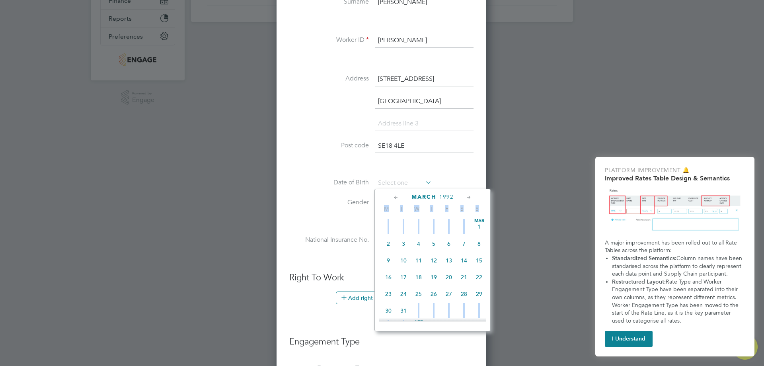
click at [393, 199] on icon at bounding box center [396, 197] width 8 height 9
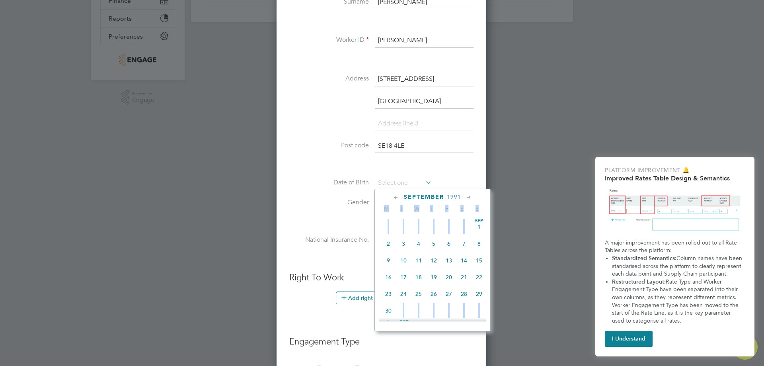
click at [393, 199] on icon at bounding box center [396, 197] width 8 height 9
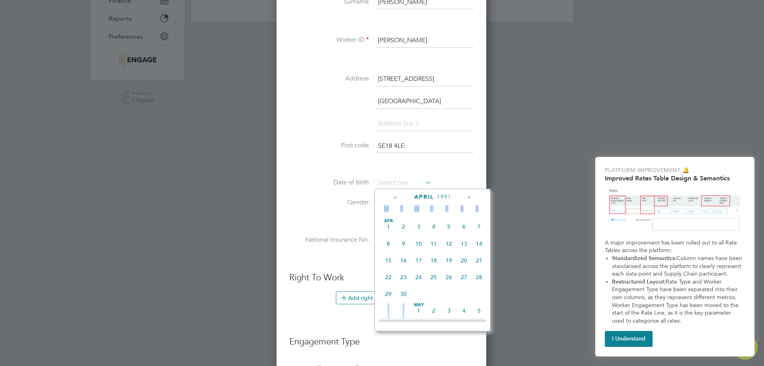
click at [393, 199] on icon at bounding box center [396, 197] width 8 height 9
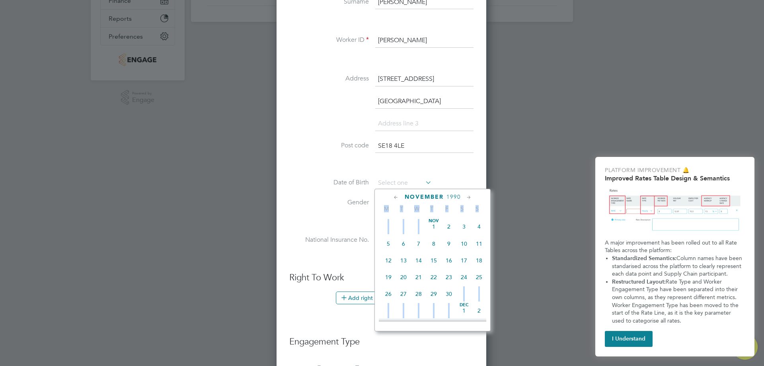
click at [393, 199] on icon at bounding box center [396, 197] width 8 height 9
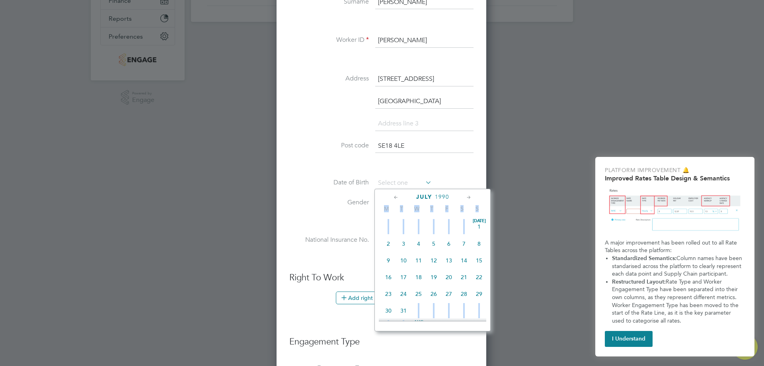
click at [393, 199] on icon at bounding box center [396, 197] width 8 height 9
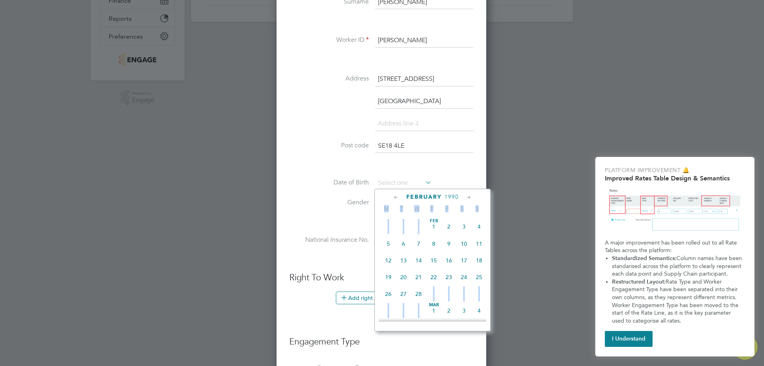
click at [393, 199] on icon at bounding box center [396, 197] width 8 height 9
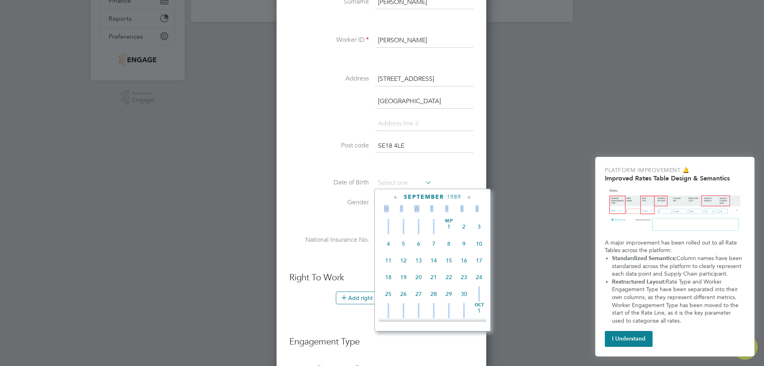
click at [393, 199] on icon at bounding box center [396, 197] width 8 height 9
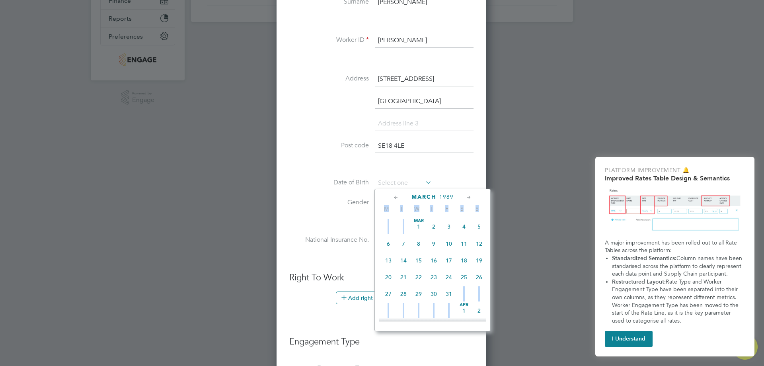
click at [393, 199] on icon at bounding box center [396, 197] width 8 height 9
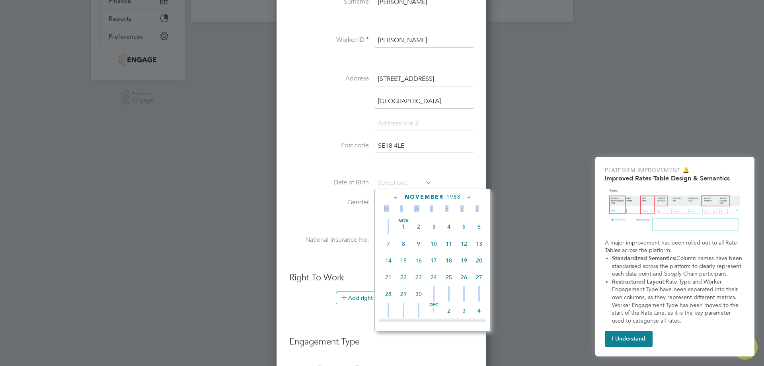
click at [393, 199] on icon at bounding box center [396, 197] width 8 height 9
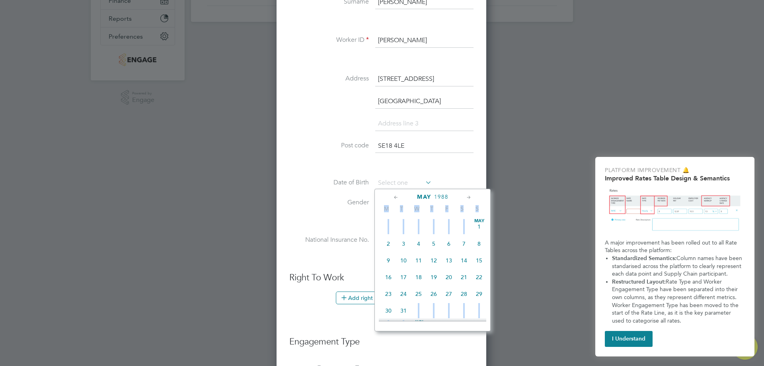
click at [393, 199] on icon at bounding box center [396, 197] width 8 height 9
click at [392, 199] on icon at bounding box center [396, 197] width 8 height 9
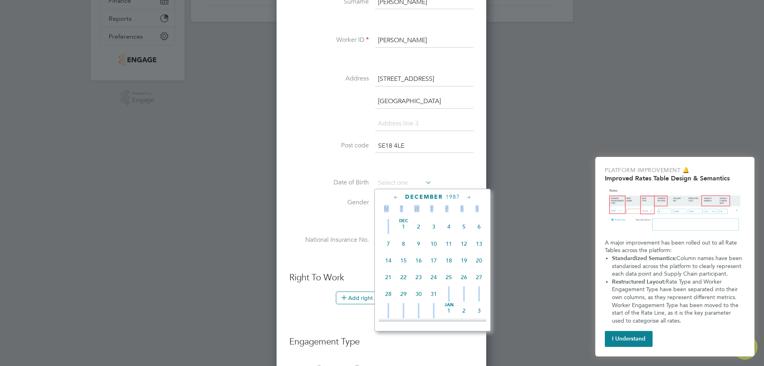
click at [392, 199] on icon at bounding box center [396, 197] width 8 height 9
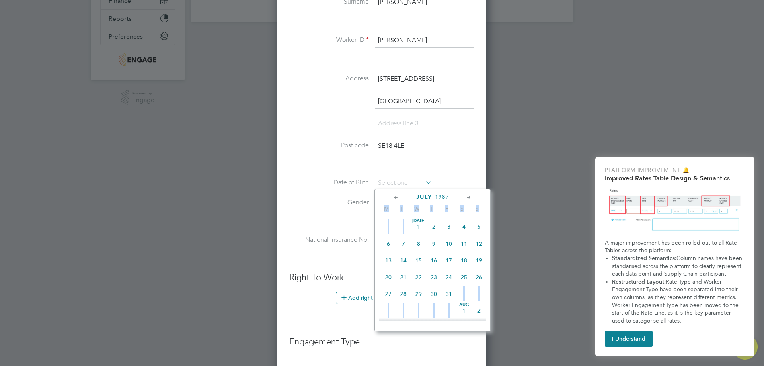
click at [392, 199] on icon at bounding box center [396, 197] width 8 height 9
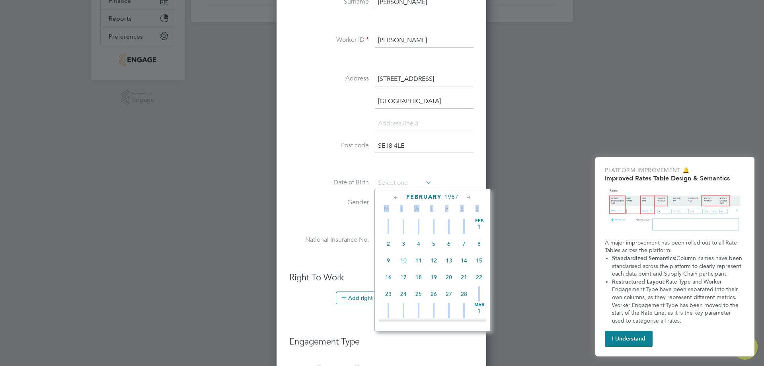
click at [392, 199] on icon at bounding box center [396, 197] width 8 height 9
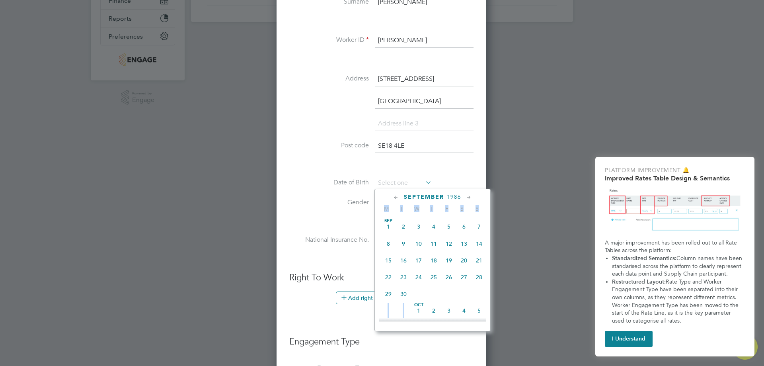
click at [392, 199] on icon at bounding box center [396, 197] width 8 height 9
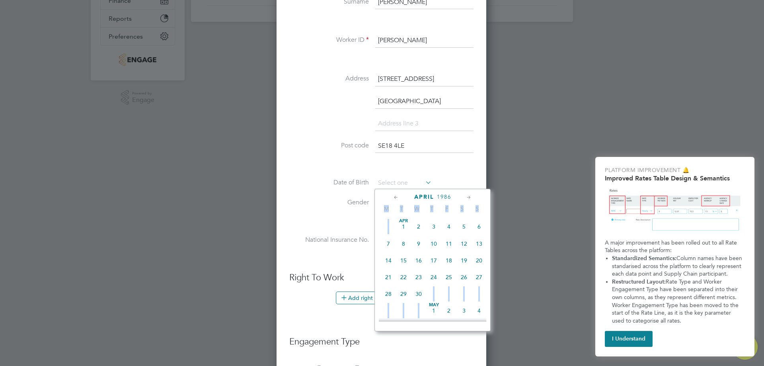
click at [392, 199] on icon at bounding box center [396, 197] width 8 height 9
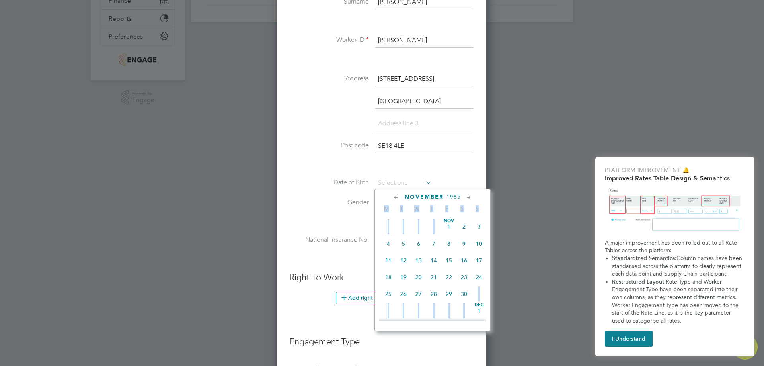
click at [392, 199] on icon at bounding box center [396, 197] width 8 height 9
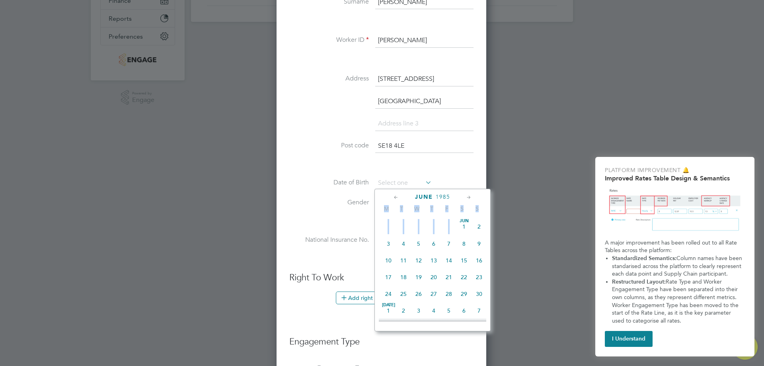
click at [392, 199] on icon at bounding box center [396, 197] width 8 height 9
click at [392, 199] on div "February 1985" at bounding box center [432, 197] width 107 height 8
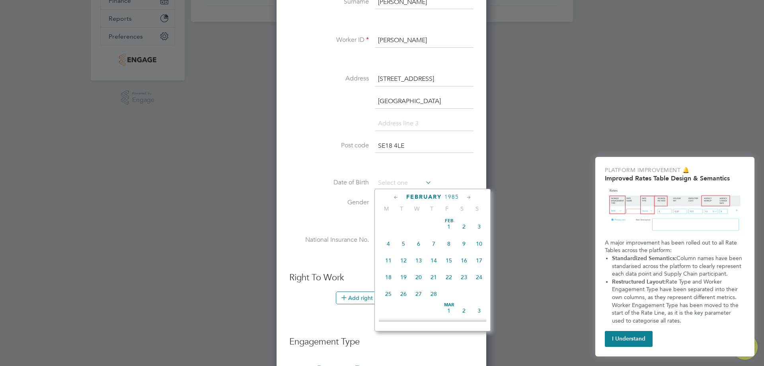
click at [392, 199] on div "February 1985" at bounding box center [432, 197] width 107 height 8
click at [393, 197] on icon at bounding box center [396, 197] width 8 height 9
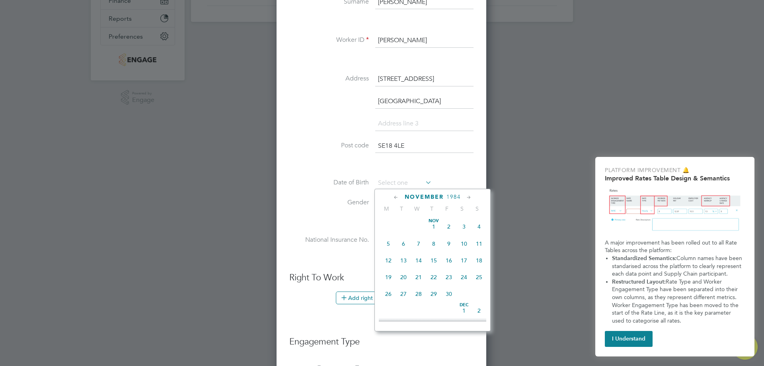
click at [393, 197] on icon at bounding box center [396, 197] width 8 height 9
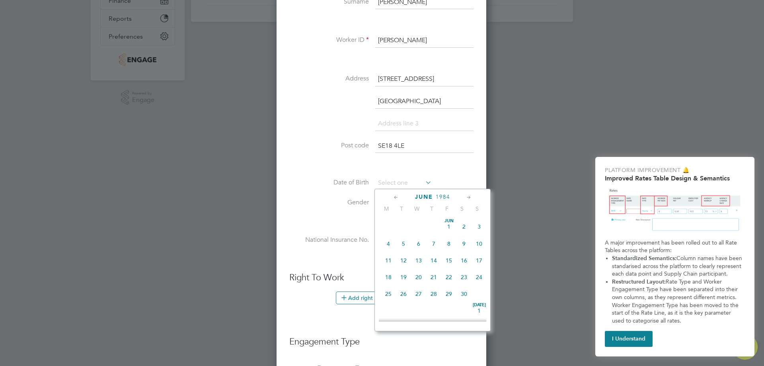
click at [393, 197] on icon at bounding box center [396, 197] width 8 height 9
click at [481, 297] on span "29" at bounding box center [478, 293] width 15 height 15
type input "[DATE]"
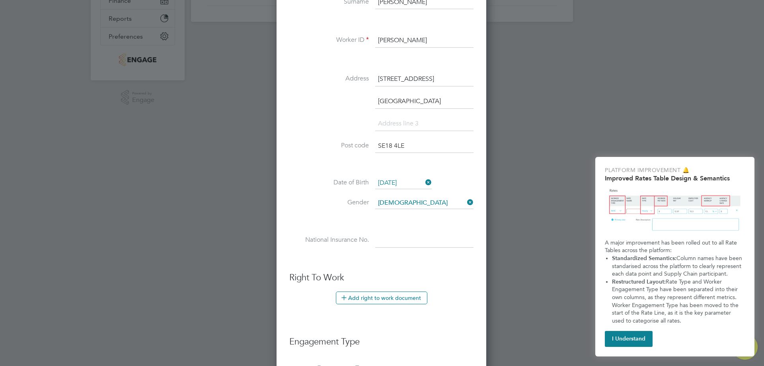
click at [496, 261] on div at bounding box center [382, 183] width 764 height 366
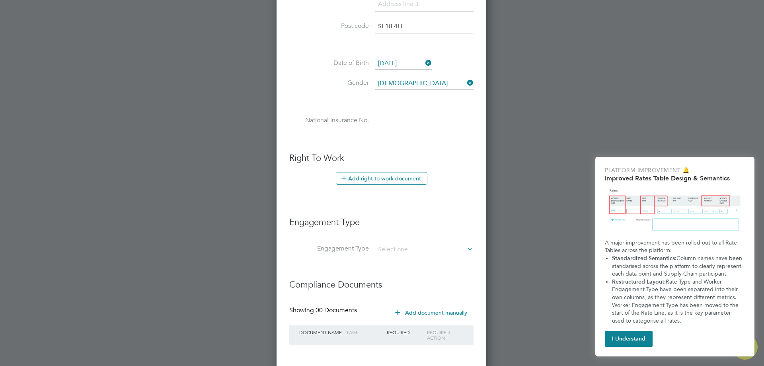
click at [390, 119] on input at bounding box center [424, 121] width 98 height 14
paste input "SC935563D"
type input "SC 93 55 63 D"
click at [383, 174] on button "Add right to work document" at bounding box center [382, 178] width 92 height 13
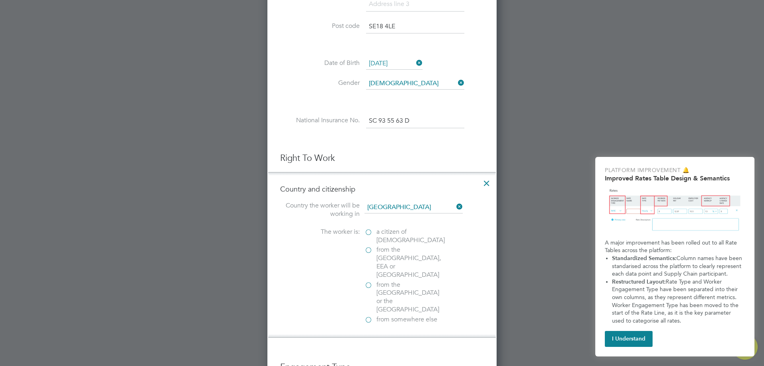
click at [410, 232] on span "a citizen of United Kingdom" at bounding box center [410, 236] width 68 height 17
click at [0, 0] on input "a citizen of United Kingdom" at bounding box center [0, 0] width 0 height 0
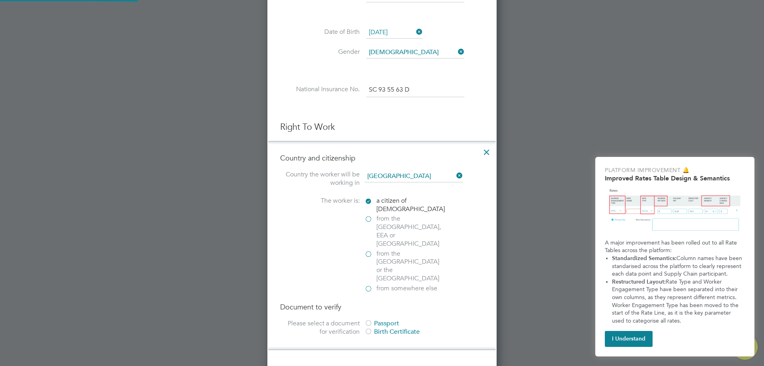
scroll to position [403, 0]
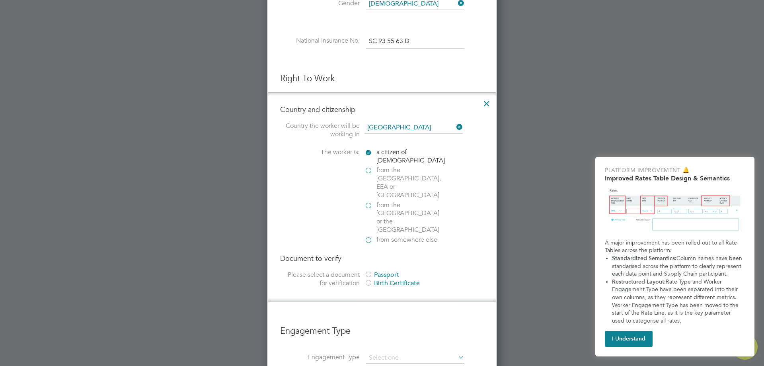
click at [382, 271] on div "Passport" at bounding box center [423, 275] width 119 height 8
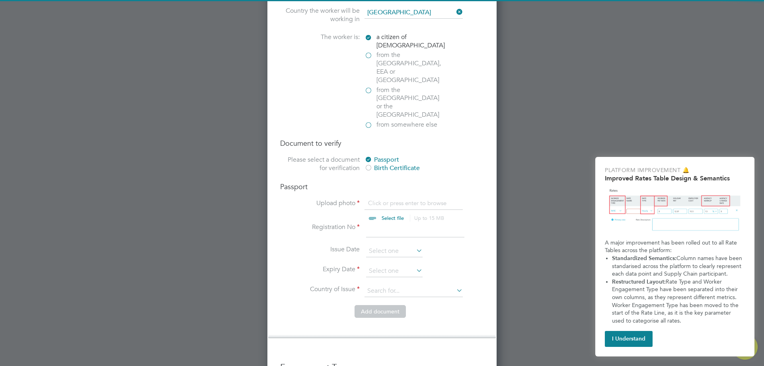
scroll to position [523, 0]
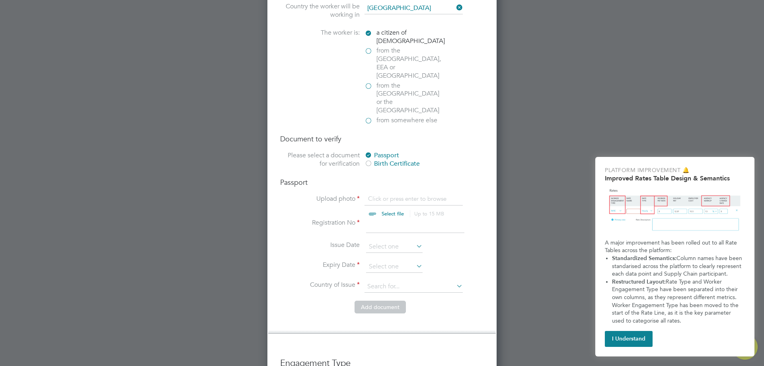
click at [384, 195] on input "file" at bounding box center [400, 207] width 125 height 24
type input "C:\fakepath\Rob Walker passport.pdf"
click at [394, 218] on input at bounding box center [415, 225] width 98 height 14
click at [388, 218] on input at bounding box center [415, 225] width 98 height 14
type input "PE9724843"
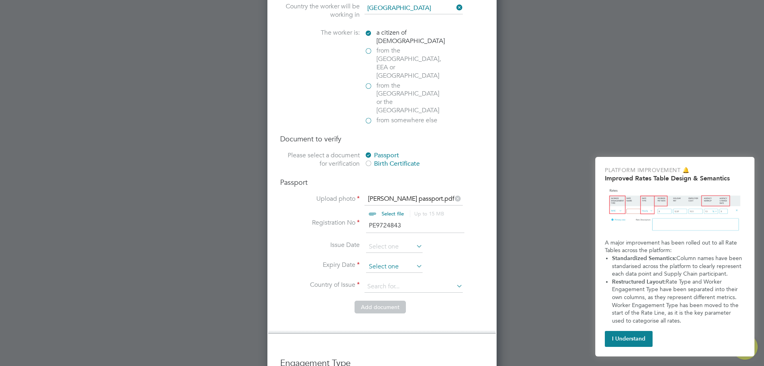
click at [380, 261] on input at bounding box center [394, 267] width 56 height 12
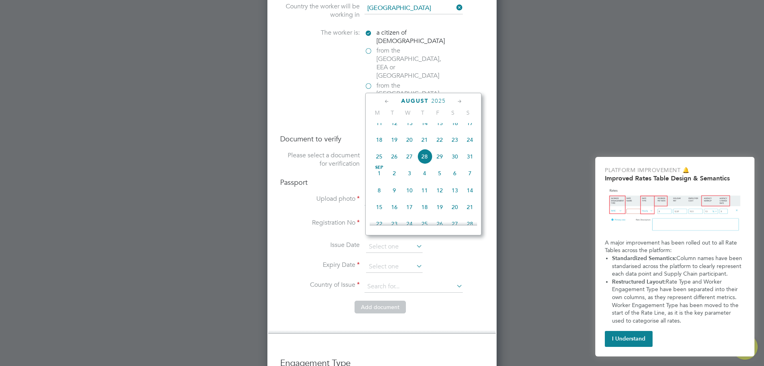
click at [461, 103] on icon at bounding box center [460, 101] width 8 height 9
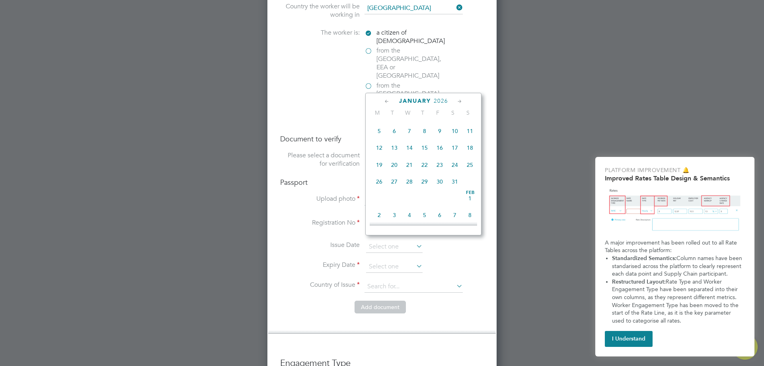
click at [461, 103] on icon at bounding box center [460, 101] width 8 height 9
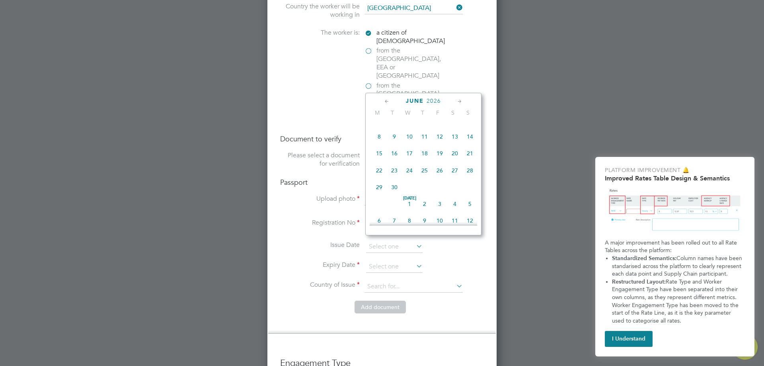
click at [461, 103] on icon at bounding box center [460, 101] width 8 height 9
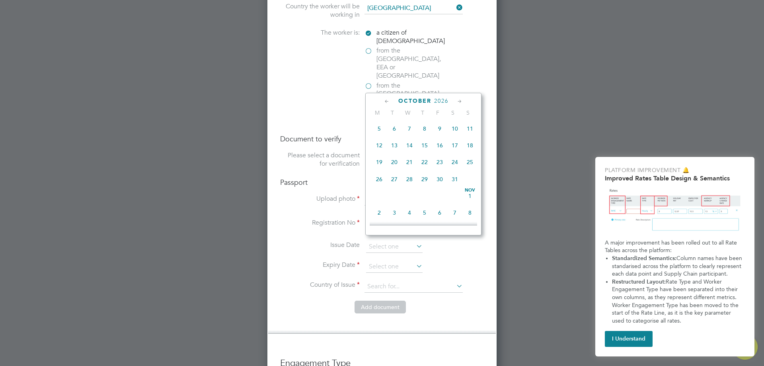
click at [415, 260] on icon at bounding box center [415, 265] width 0 height 11
click at [379, 129] on span "3" at bounding box center [379, 120] width 15 height 15
type input "[DATE]"
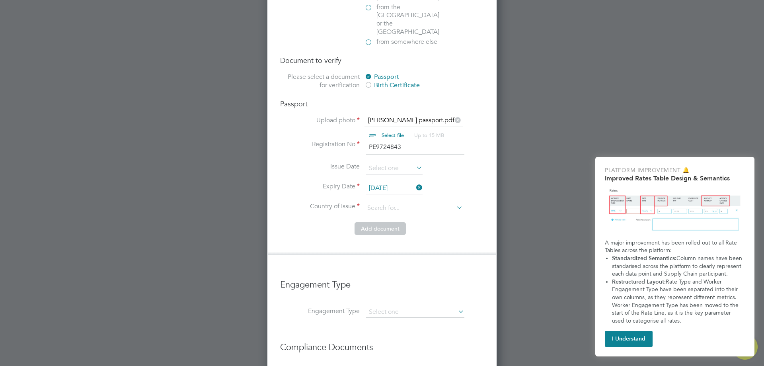
scroll to position [602, 0]
click at [410, 201] on input at bounding box center [413, 207] width 98 height 12
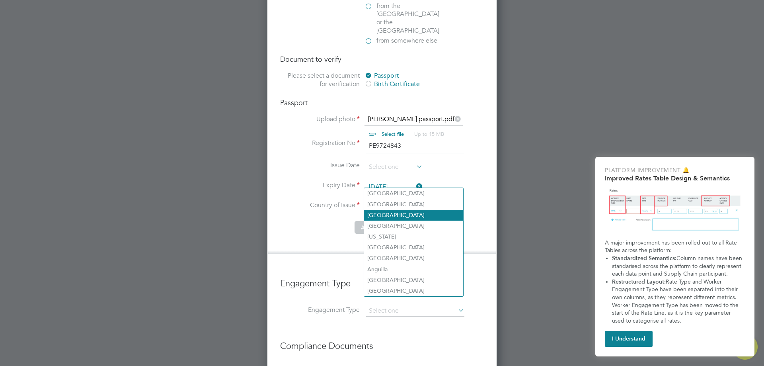
scroll to position [678, 0]
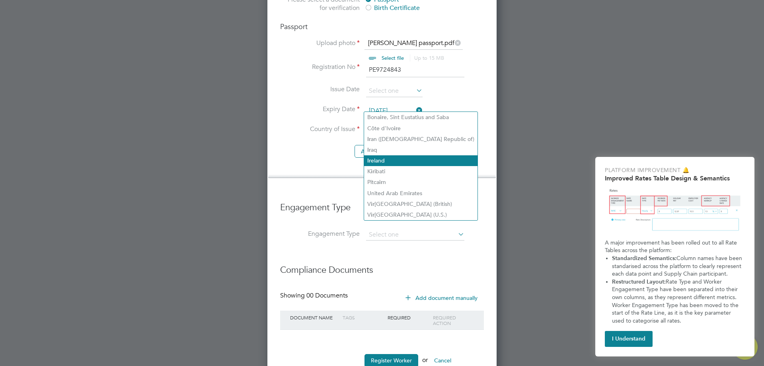
click at [402, 157] on li "Ir eland" at bounding box center [420, 160] width 113 height 11
type input "Ireland"
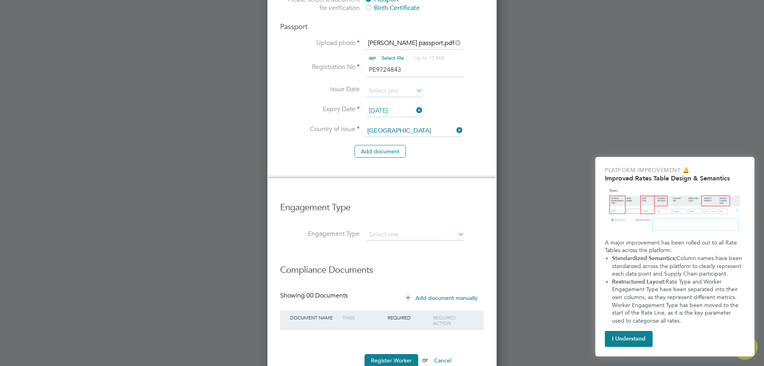
click at [411, 229] on input at bounding box center [415, 234] width 98 height 11
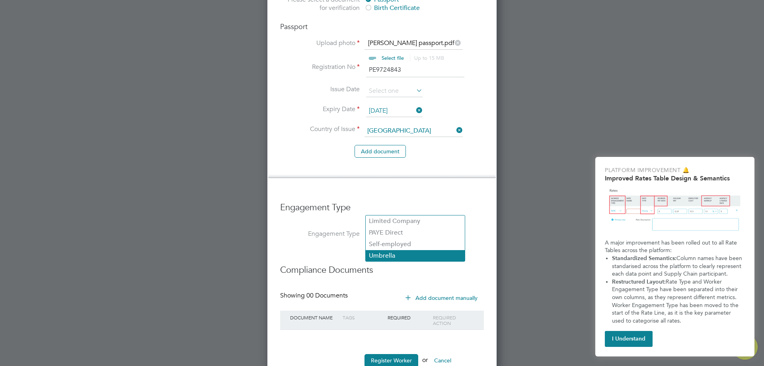
click at [413, 253] on li "Umbrella" at bounding box center [415, 256] width 99 height 12
type input "Umbrella"
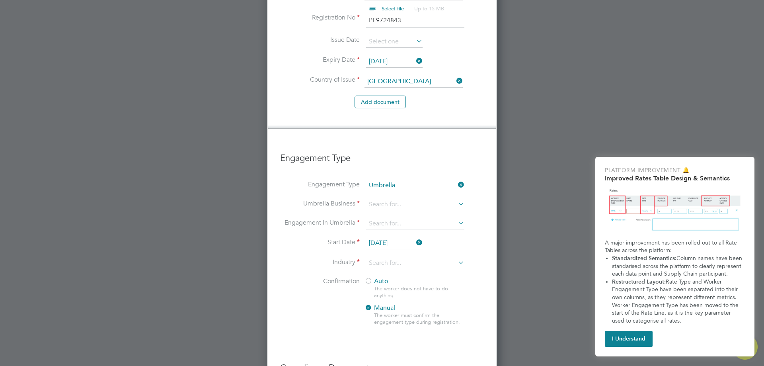
scroll to position [798, 0]
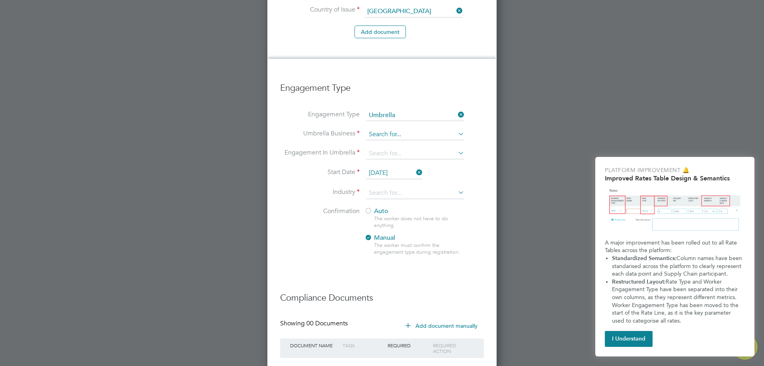
click at [436, 129] on input at bounding box center [415, 134] width 98 height 11
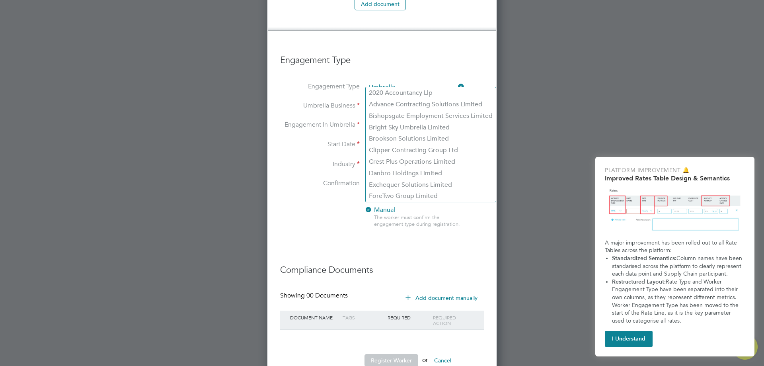
scroll to position [786, 0]
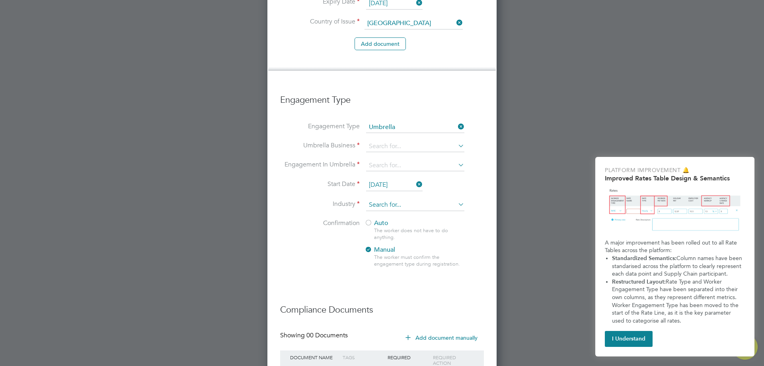
click at [385, 199] on input at bounding box center [415, 205] width 98 height 12
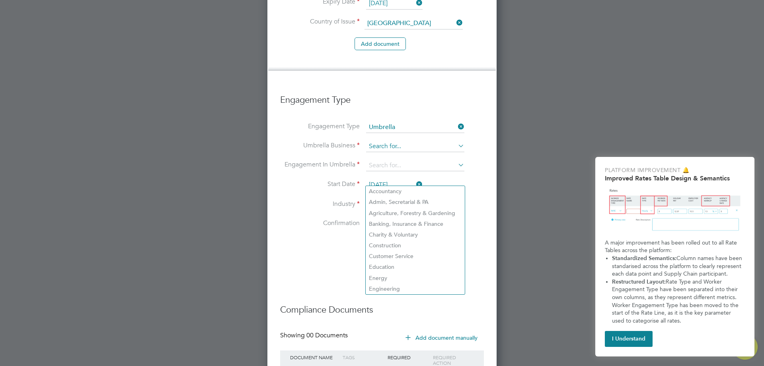
click at [396, 141] on input at bounding box center [415, 146] width 98 height 11
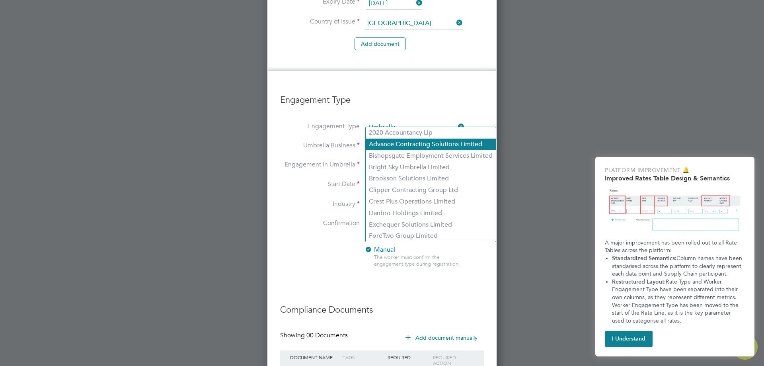
click at [410, 143] on li "Advance Contracting Solutions Limited" at bounding box center [431, 144] width 130 height 12
type input "Advance Contracting Solutions Limited"
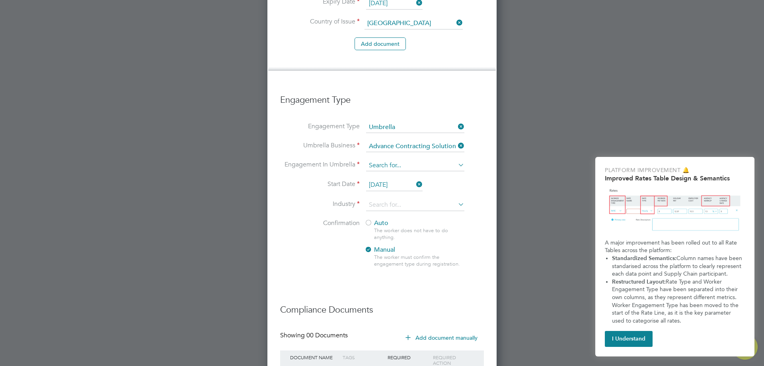
click at [412, 160] on input at bounding box center [415, 165] width 98 height 11
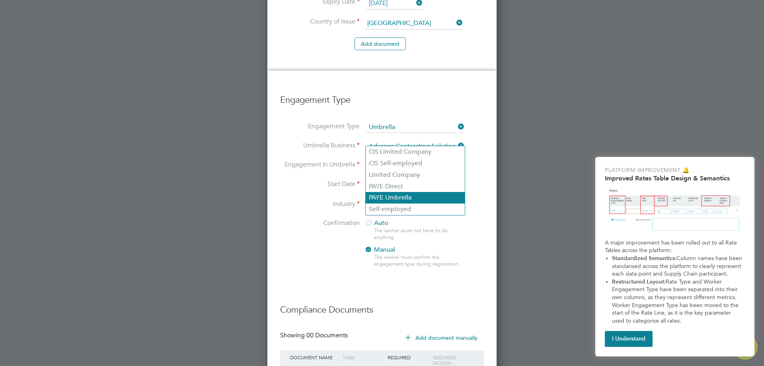
click at [405, 196] on li "PAYE Umbrella" at bounding box center [415, 198] width 99 height 12
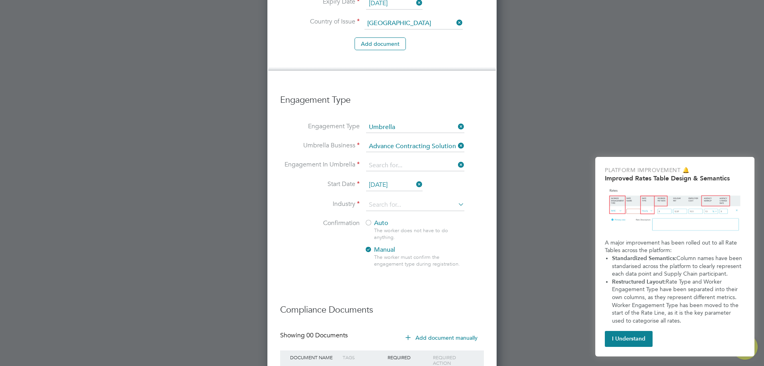
type input "PAYE Umbrella"
click at [405, 199] on input at bounding box center [415, 205] width 98 height 12
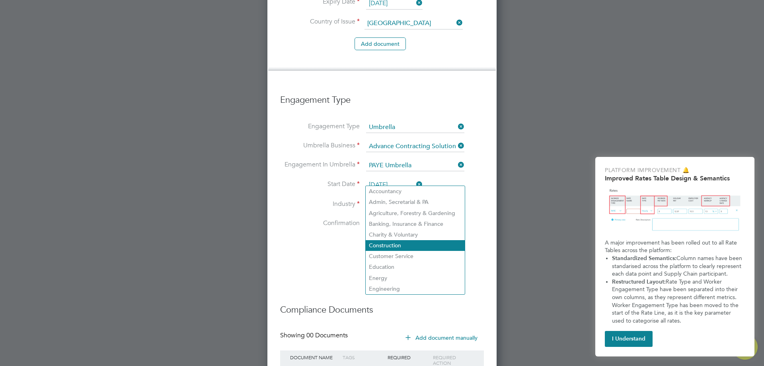
click at [381, 242] on li "Construction" at bounding box center [415, 245] width 99 height 11
type input "Construction"
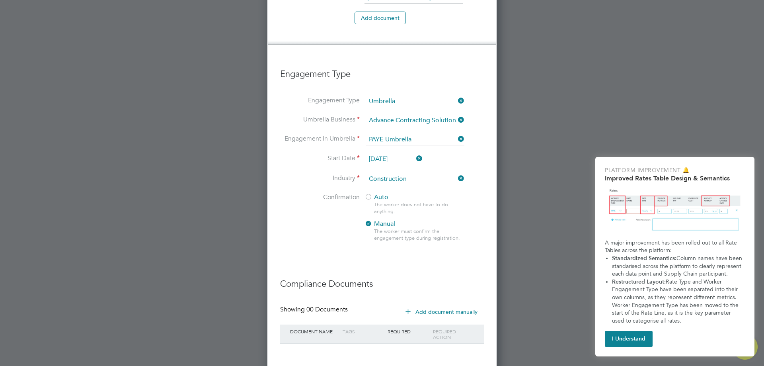
scroll to position [826, 0]
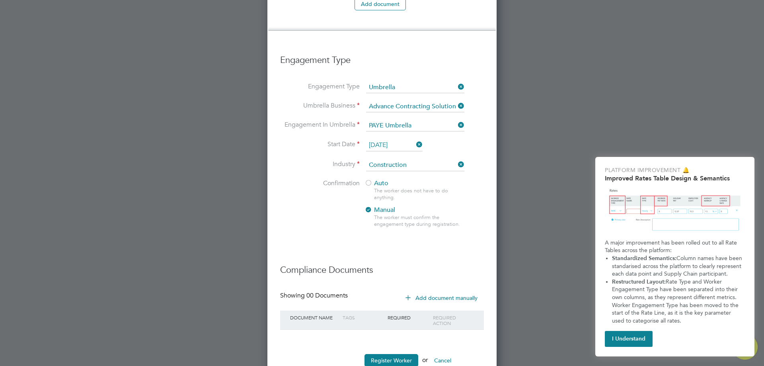
click at [392, 179] on div "Auto The worker does not have to do anything. Manual The worker must confirm th…" at bounding box center [413, 205] width 99 height 53
click at [385, 179] on span "Auto" at bounding box center [376, 183] width 24 height 8
click at [393, 354] on button "Register Worker" at bounding box center [391, 360] width 54 height 13
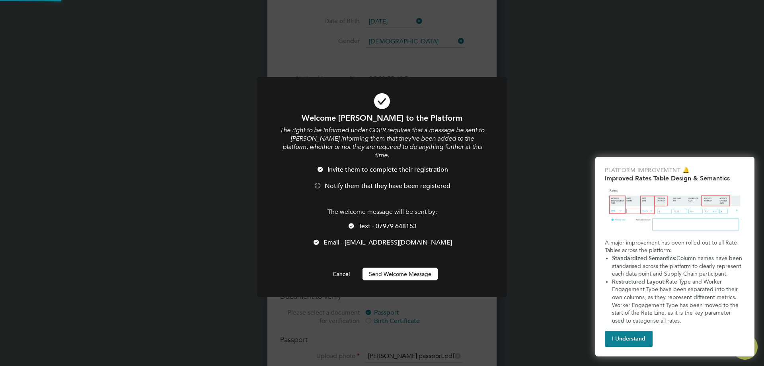
scroll to position [0, 0]
click at [394, 267] on button "Send Welcome Message" at bounding box center [399, 273] width 75 height 13
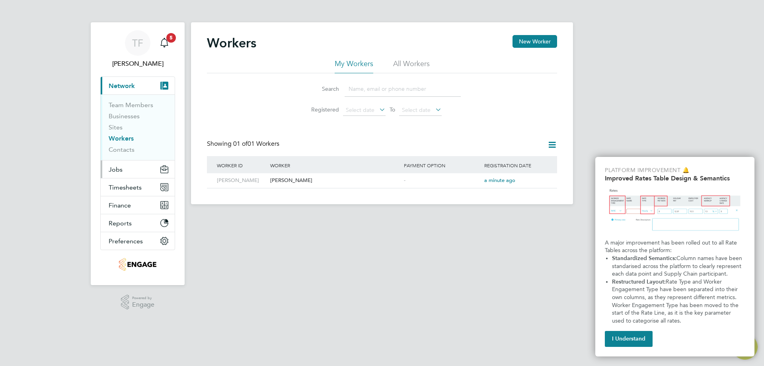
click at [121, 171] on span "Jobs" at bounding box center [116, 170] width 14 height 8
click at [124, 172] on button "Jobs" at bounding box center [138, 169] width 74 height 18
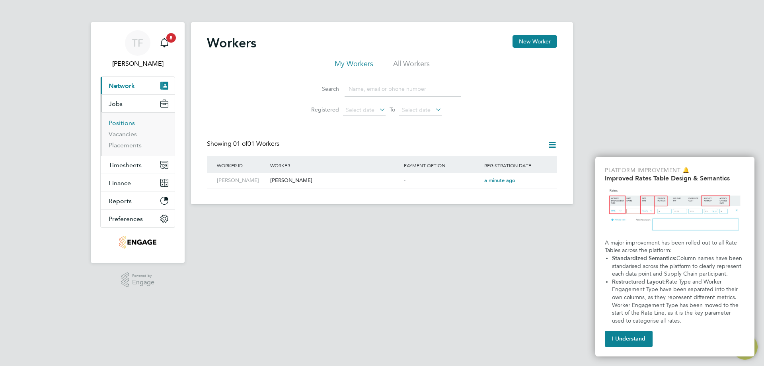
click at [127, 121] on link "Positions" at bounding box center [122, 123] width 26 height 8
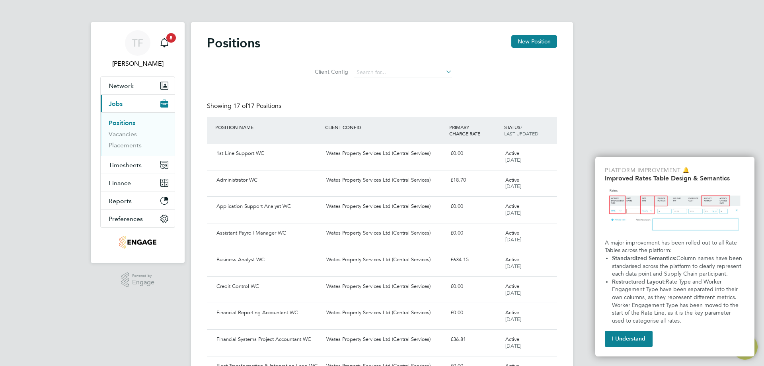
click at [124, 149] on ul "Positions Vacancies Placements" at bounding box center [138, 133] width 74 height 43
click at [127, 136] on link "Vacancies" at bounding box center [123, 134] width 28 height 8
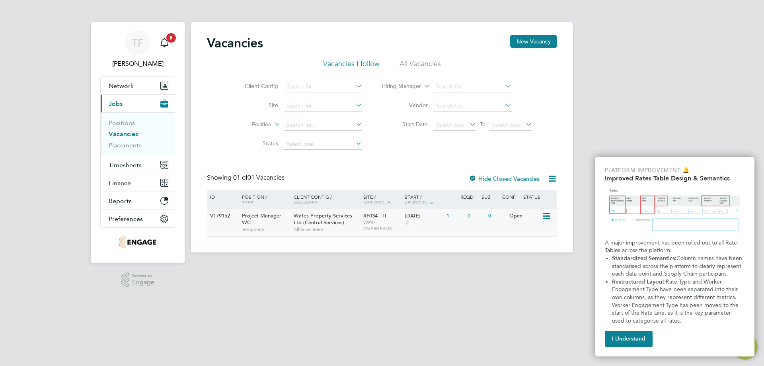
click at [282, 216] on div "Project Manager WC Temporary" at bounding box center [264, 221] width 56 height 27
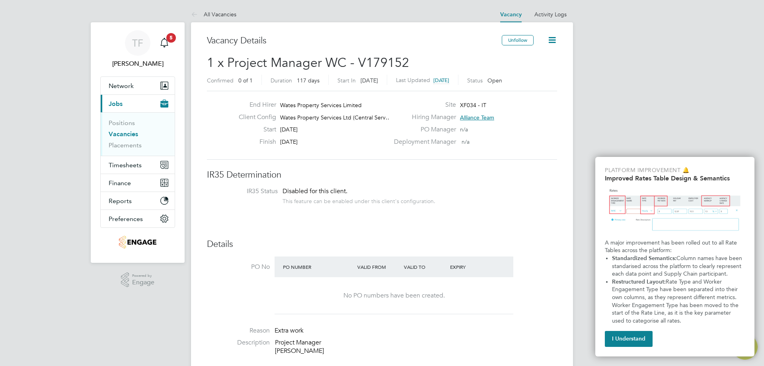
click at [548, 43] on icon at bounding box center [552, 40] width 10 height 10
click at [544, 139] on div "Deployment Manager n/a" at bounding box center [474, 144] width 171 height 12
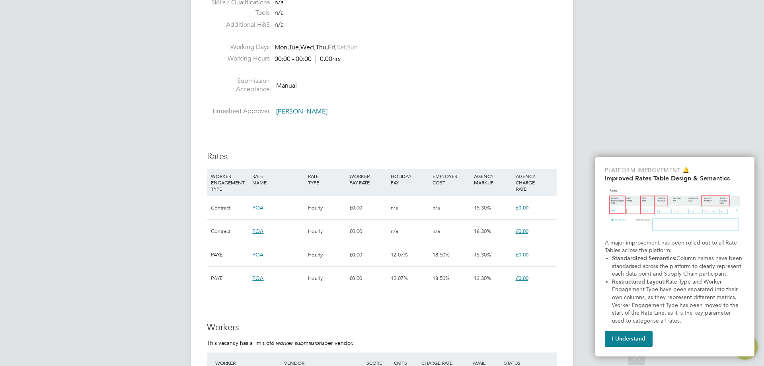
scroll to position [477, 0]
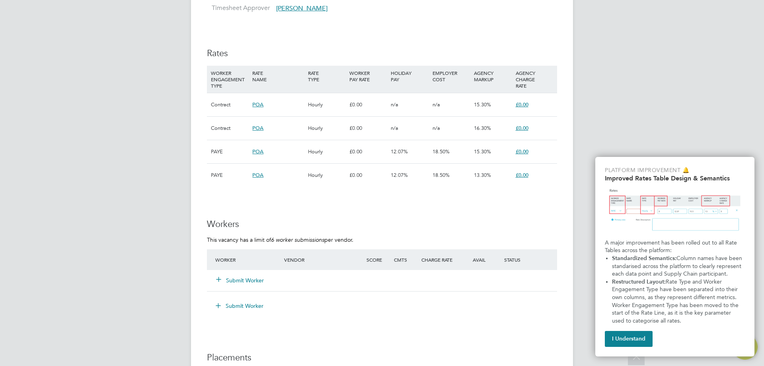
click at [247, 281] on button "Submit Worker" at bounding box center [240, 280] width 48 height 8
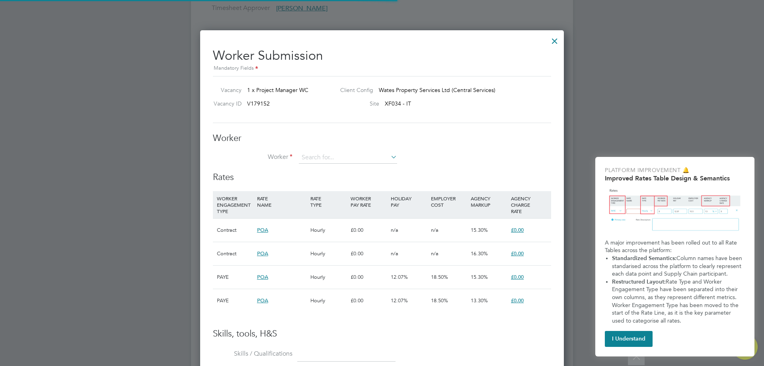
scroll to position [23, 54]
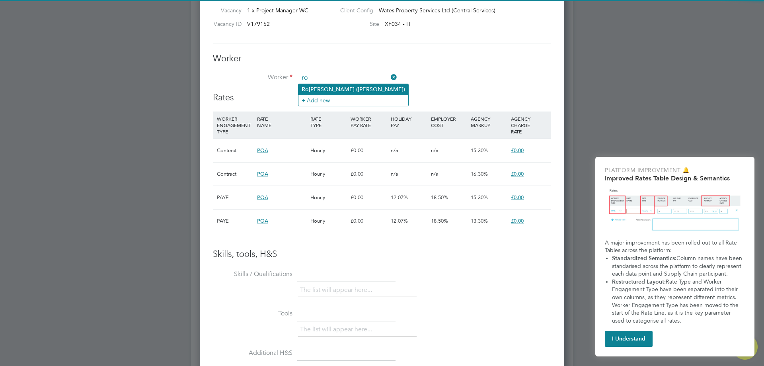
click at [342, 86] on li "Ro bin Walker (DG-RW)" at bounding box center [353, 89] width 110 height 11
type input "Robin Walker (DG-RW)"
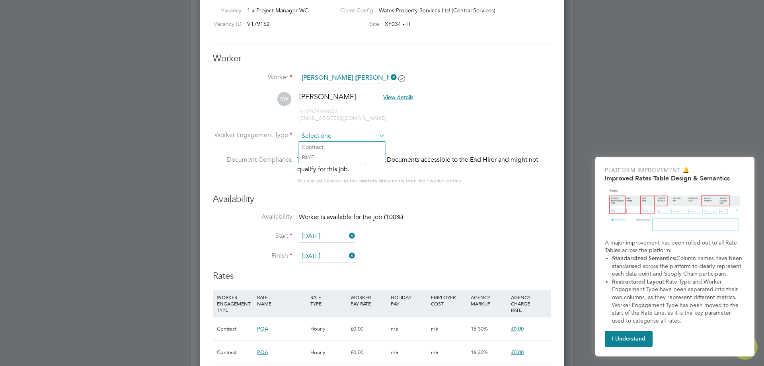
click at [352, 135] on input at bounding box center [342, 136] width 86 height 12
click at [451, 127] on li "RW Robin Walker View details m: 07979 648153 robin_walker@hotmail.com" at bounding box center [382, 111] width 338 height 38
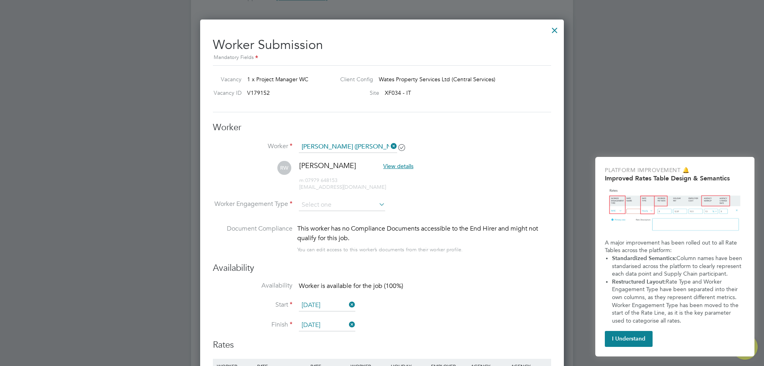
scroll to position [517, 0]
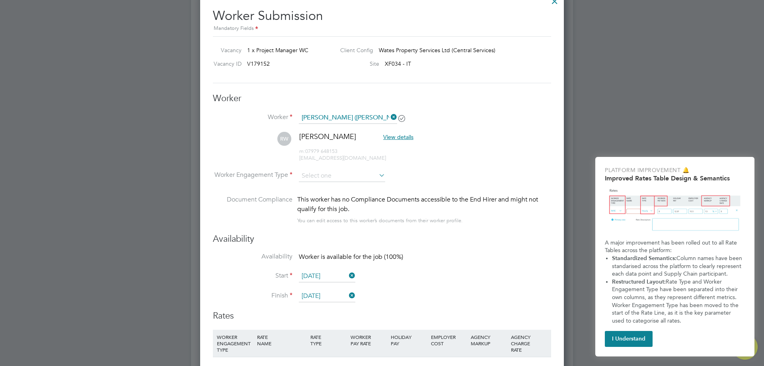
click at [388, 178] on li "Worker Engagement Type" at bounding box center [382, 182] width 338 height 25
click at [377, 176] on icon at bounding box center [377, 174] width 0 height 11
click at [473, 149] on li "RW Robin Walker View details m: 07979 648153 robin_walker@hotmail.com" at bounding box center [382, 151] width 338 height 38
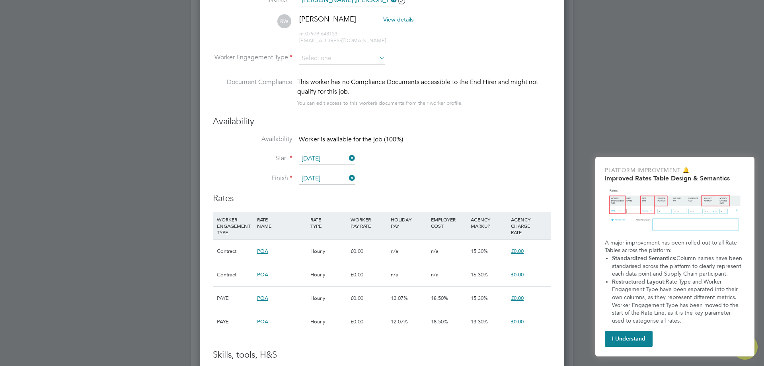
scroll to position [436, 0]
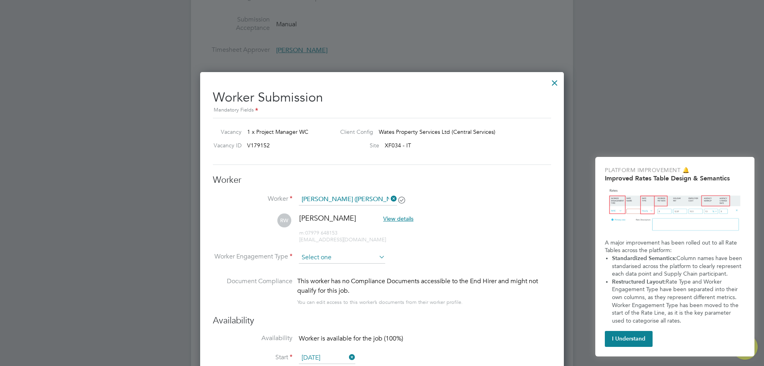
click at [320, 259] on input at bounding box center [342, 257] width 86 height 12
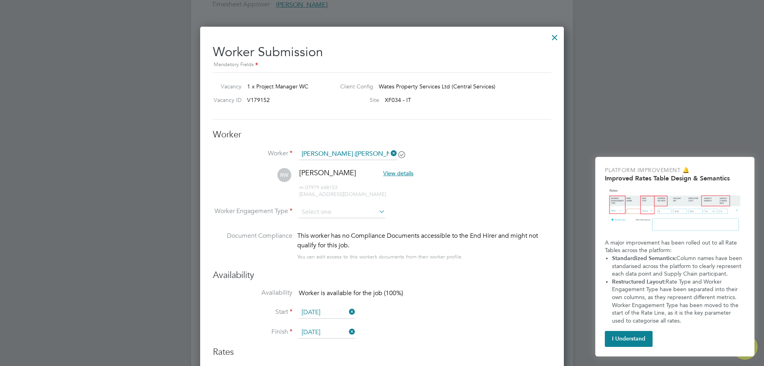
scroll to position [595, 0]
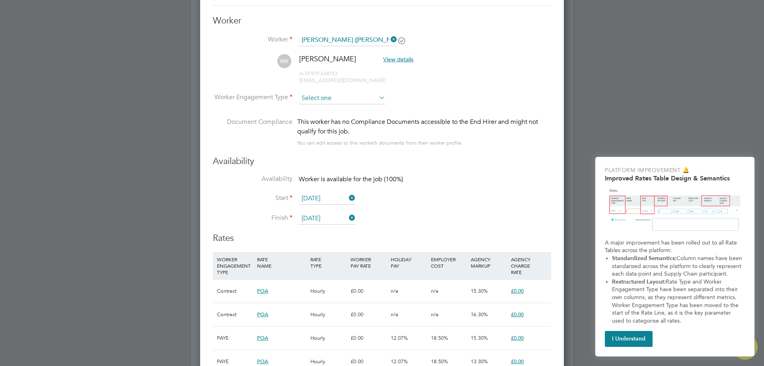
click at [370, 95] on input at bounding box center [342, 98] width 86 height 12
click at [322, 110] on li "Contract" at bounding box center [341, 109] width 87 height 10
type input "Contract"
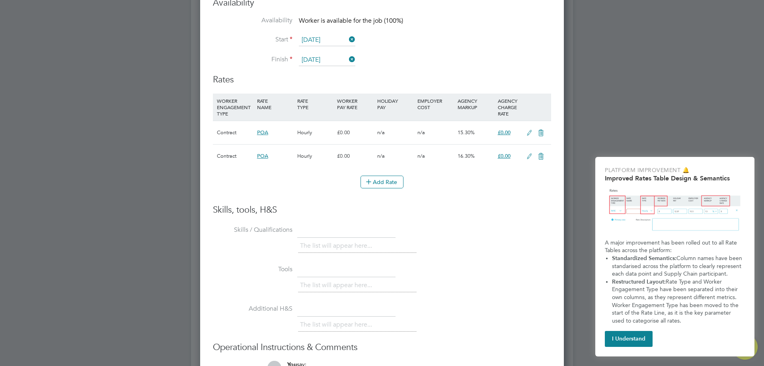
scroll to position [754, 0]
click at [385, 178] on button "Add Rate" at bounding box center [381, 181] width 43 height 13
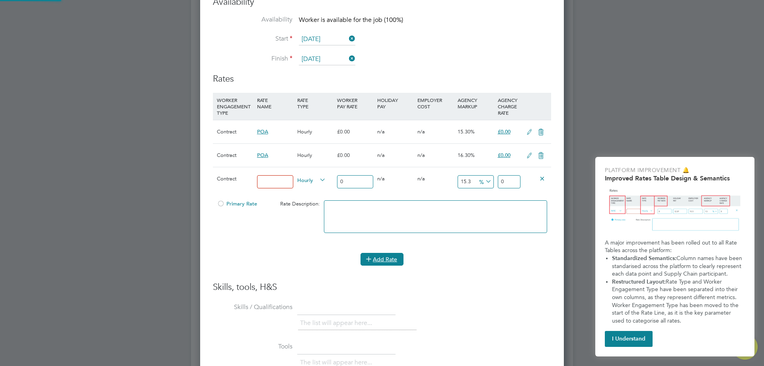
scroll to position [783, 364]
click at [318, 181] on icon at bounding box center [318, 179] width 0 height 11
click at [317, 179] on span "Hourly" at bounding box center [311, 179] width 29 height 9
click at [318, 197] on li "DAILY" at bounding box center [311, 198] width 35 height 10
click at [262, 129] on span "POA" at bounding box center [262, 131] width 11 height 7
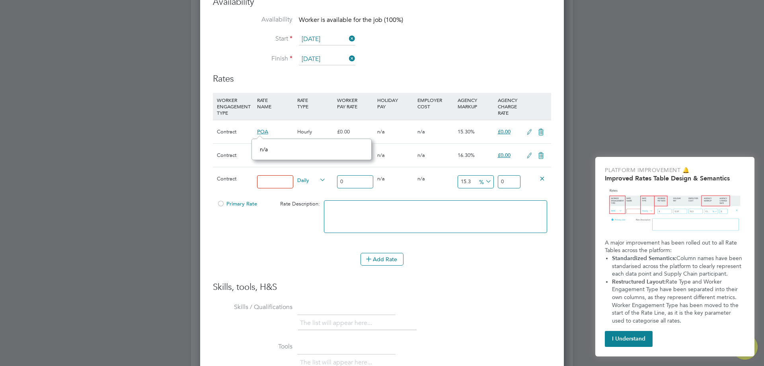
scroll to position [7, 11]
click at [541, 131] on icon at bounding box center [541, 132] width 10 height 6
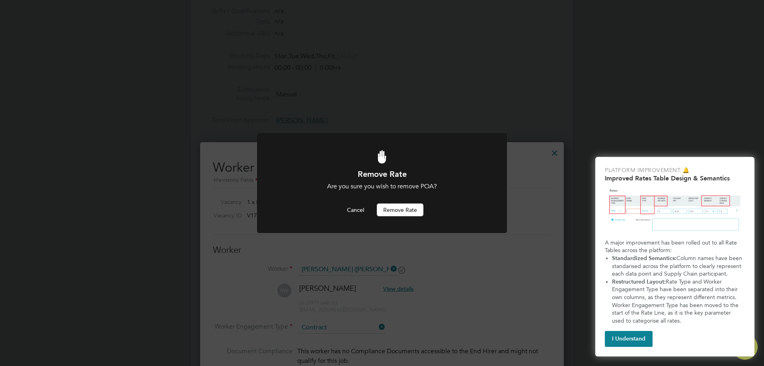
scroll to position [0, 0]
click at [355, 211] on button "Cancel" at bounding box center [356, 209] width 30 height 13
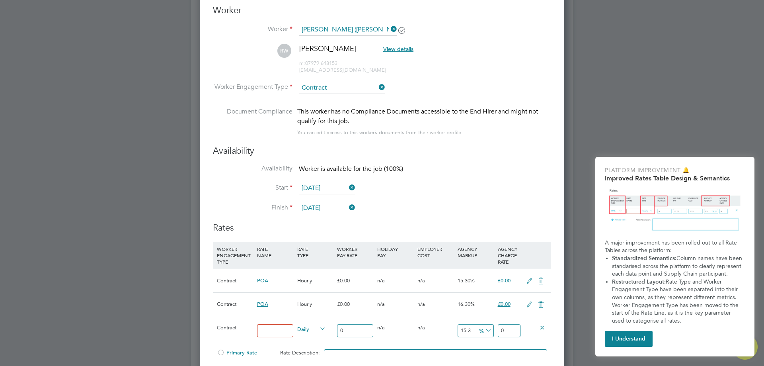
scroll to position [567, 0]
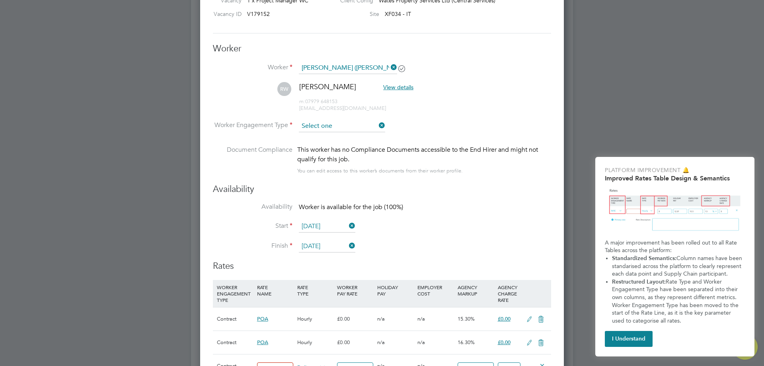
click at [333, 124] on input at bounding box center [342, 126] width 86 height 12
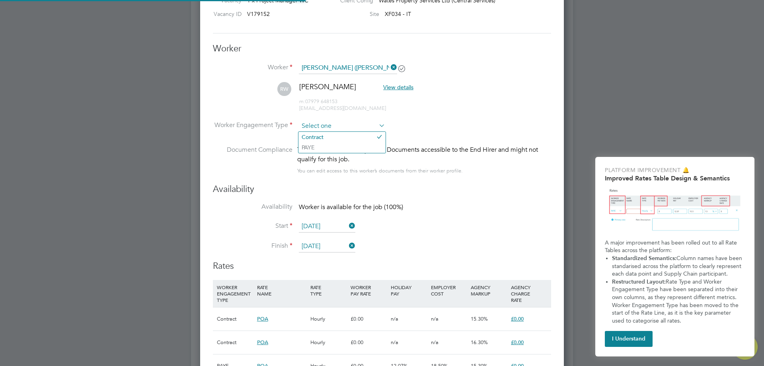
scroll to position [4, 4]
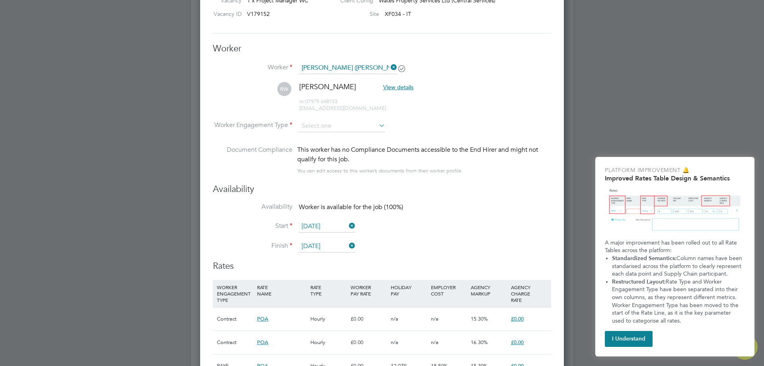
click at [328, 146] on li "PAYE" at bounding box center [341, 147] width 87 height 10
type input "PAYE"
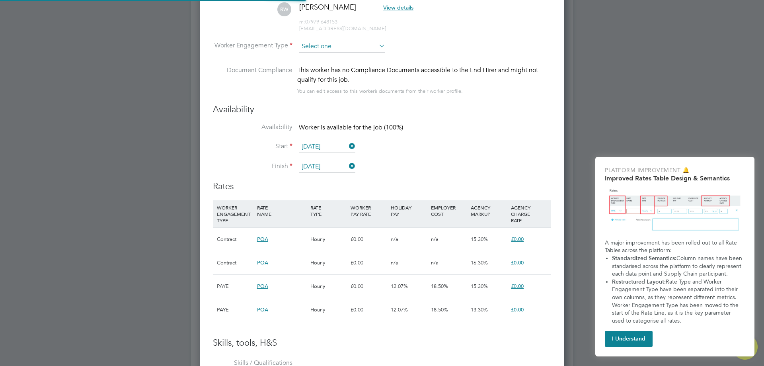
click at [335, 42] on input at bounding box center [342, 47] width 86 height 12
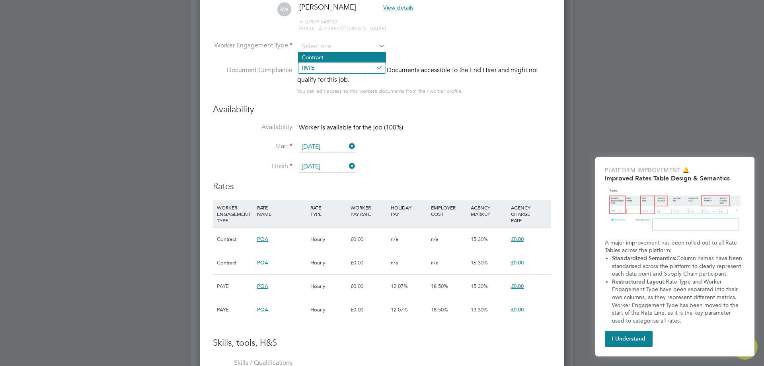
click at [330, 60] on li "Contract" at bounding box center [341, 57] width 87 height 10
type input "Contract"
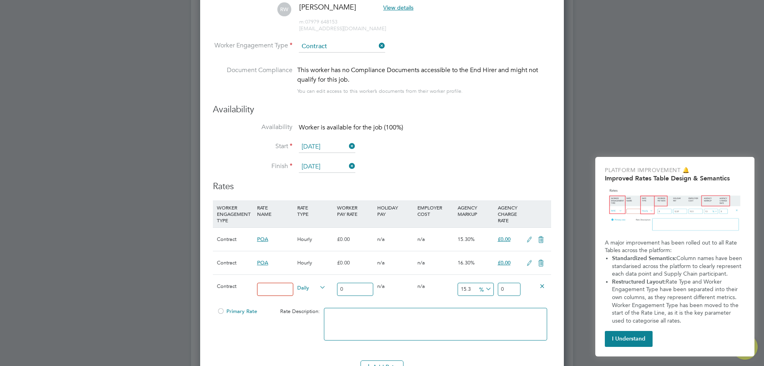
click at [517, 286] on input "0" at bounding box center [509, 288] width 23 height 13
click at [507, 267] on div "£0.00" at bounding box center [509, 262] width 27 height 23
click at [506, 264] on span "£0.00" at bounding box center [504, 262] width 13 height 7
click at [273, 286] on input at bounding box center [275, 288] width 36 height 13
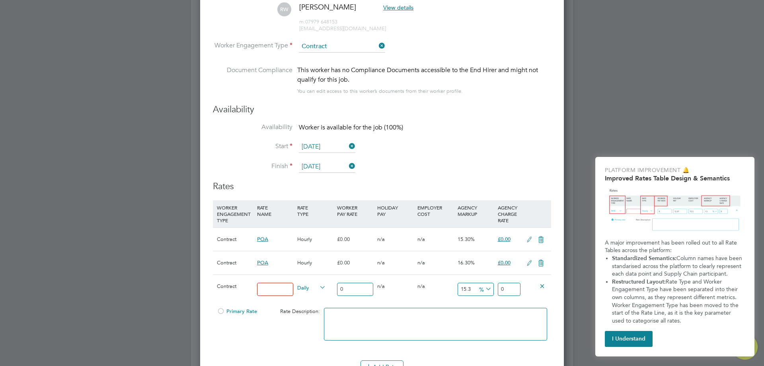
click at [381, 292] on div "0 n/a" at bounding box center [395, 286] width 40 height 23
click at [368, 289] on input "0" at bounding box center [355, 288] width 36 height 13
click at [342, 290] on input "0" at bounding box center [355, 288] width 36 height 13
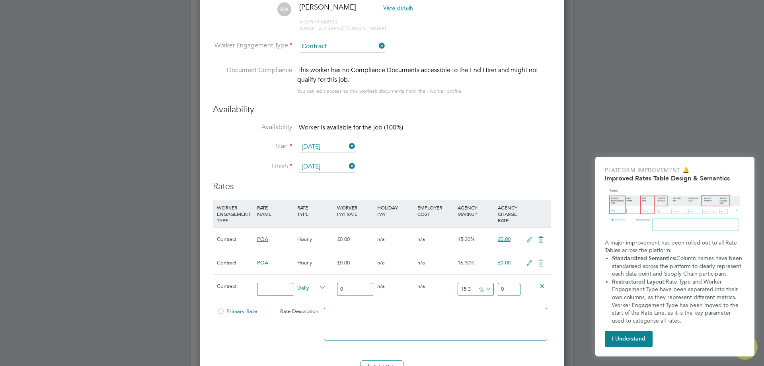
click at [342, 290] on input "0" at bounding box center [355, 288] width 36 height 13
type input "5"
type input "5.765"
type input "55"
type input "63.415"
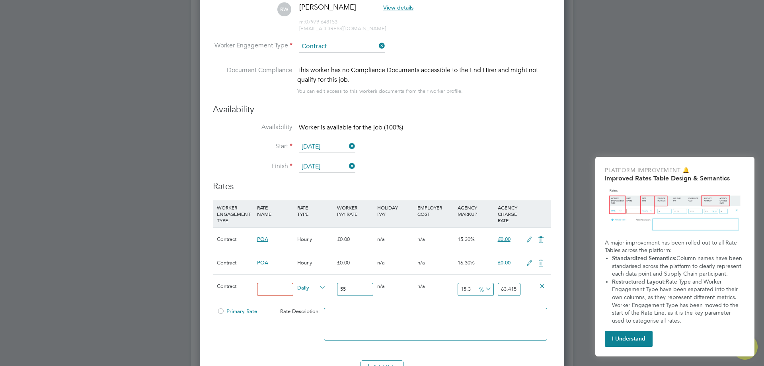
type input "550"
type input "634.15"
type input "550"
click at [511, 291] on input "634.15" at bounding box center [509, 288] width 23 height 13
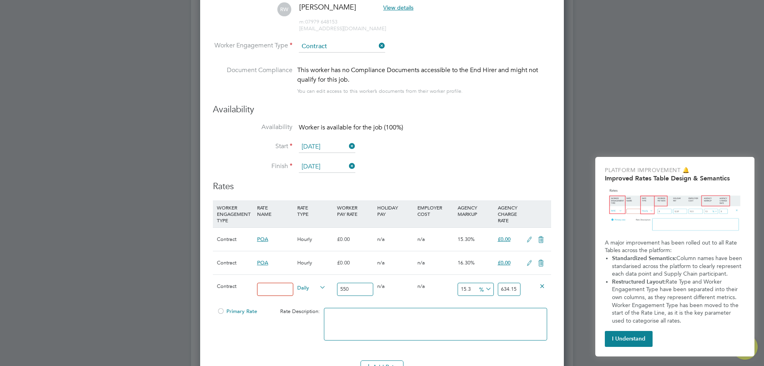
type input "-99.0909090909091"
type input "5"
type input "-89.63636363636364"
type input "57"
type input "4.545454545454546"
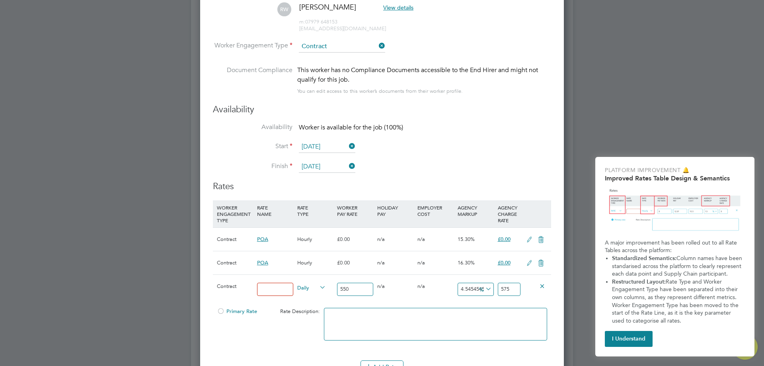
type input "575"
click at [551, 290] on div "Worker Submission Mandatory Fields Vacancy 1 x Project Manager WC Client Config…" at bounding box center [382, 252] width 364 height 783
click at [535, 298] on div "Contract Daily 550 0 n/a 0 n/a 4.545454545454546 25 % 575" at bounding box center [382, 288] width 338 height 29
click at [277, 333] on div "Primary Rate Rate Description:" at bounding box center [382, 328] width 338 height 49
click at [284, 292] on input at bounding box center [275, 288] width 36 height 13
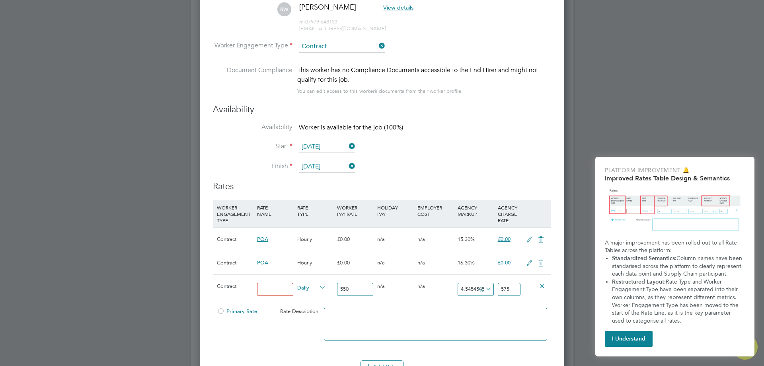
click at [284, 292] on input at bounding box center [275, 288] width 36 height 13
click at [282, 337] on div "Primary Rate Rate Description:" at bounding box center [382, 328] width 338 height 49
click at [293, 327] on div "Primary Rate Rate Description:" at bounding box center [382, 328] width 338 height 49
click at [262, 294] on input at bounding box center [275, 288] width 36 height 13
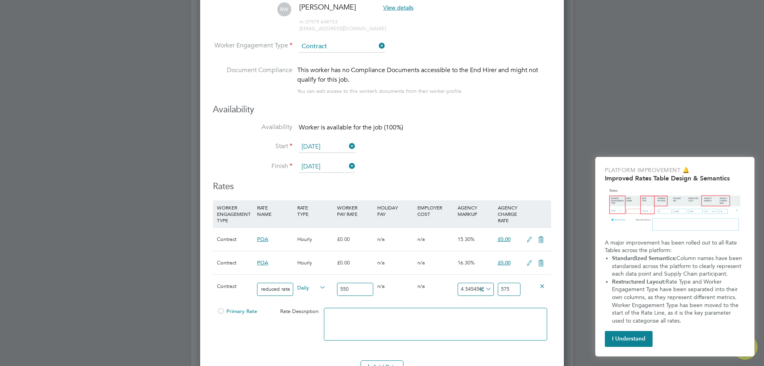
type input "Agreed reduced rate"
click at [373, 143] on li "Start 01 Sep 2025" at bounding box center [382, 151] width 338 height 20
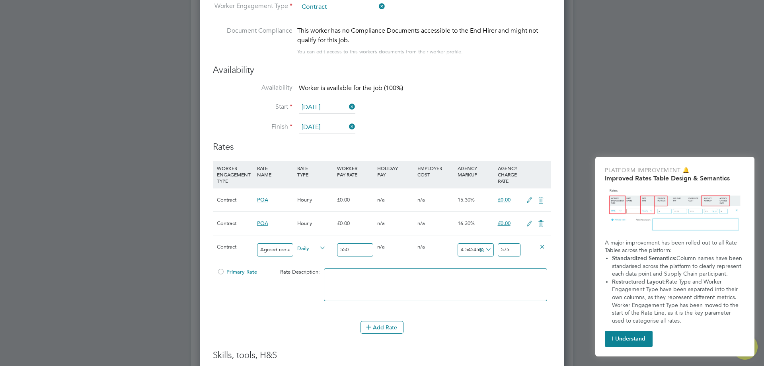
scroll to position [766, 0]
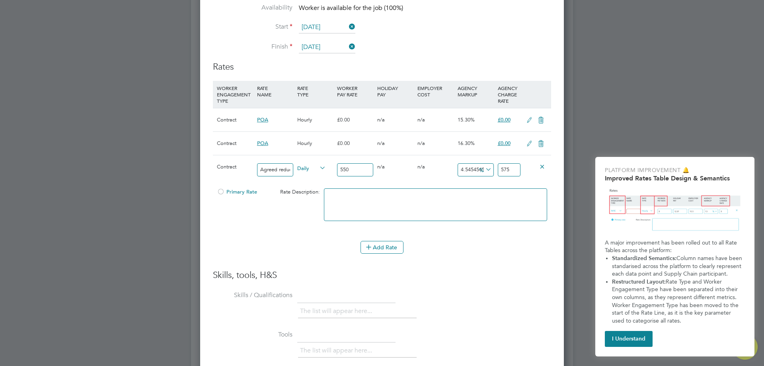
click at [330, 224] on li at bounding box center [435, 208] width 223 height 41
click at [371, 193] on textarea at bounding box center [435, 204] width 223 height 33
type textarea "This was an agreed reduced rate to onboard and payroll Rob Walker"
click at [395, 249] on button "Add Rate" at bounding box center [381, 247] width 43 height 13
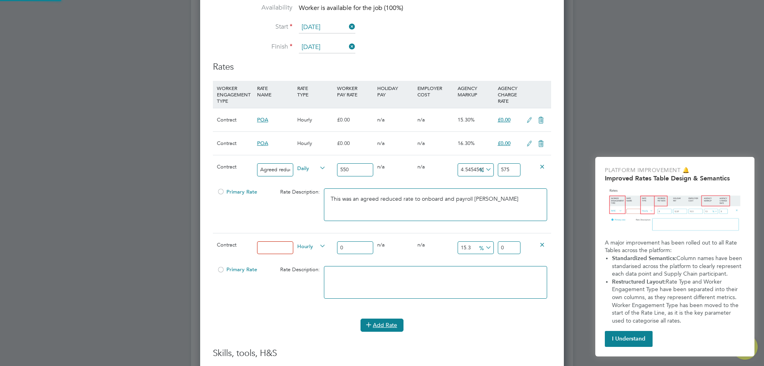
scroll to position [861, 364]
click at [545, 243] on icon at bounding box center [542, 244] width 6 height 6
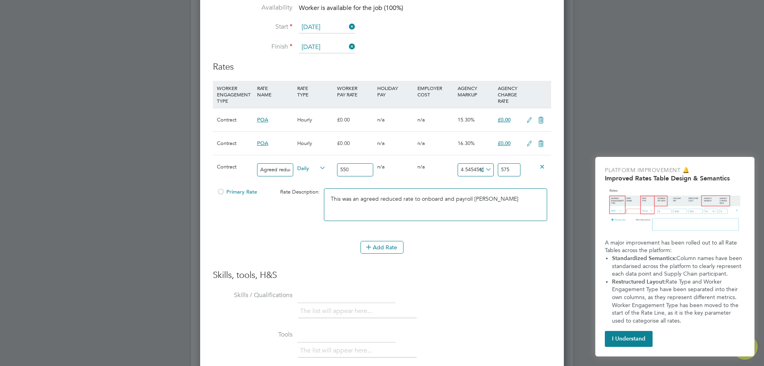
click at [255, 226] on div "Primary Rate Rate Description: This was an agreed reduced rate to onboard and p…" at bounding box center [382, 208] width 338 height 49
click at [473, 251] on div "Add Rate" at bounding box center [382, 247] width 338 height 13
click at [226, 191] on span "Primary Rate" at bounding box center [237, 191] width 40 height 7
click at [234, 190] on span "Primary Rate" at bounding box center [237, 191] width 40 height 7
click at [309, 223] on div "Primary Rate Rate Description: This was an agreed reduced rate to onboard and p…" at bounding box center [382, 208] width 338 height 49
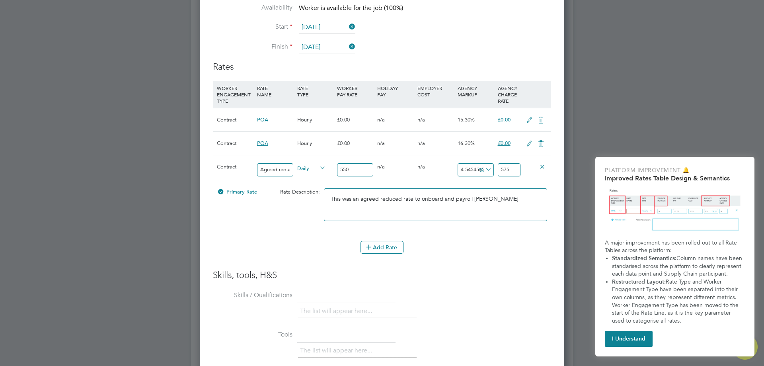
click at [234, 189] on span "Primary Rate" at bounding box center [237, 191] width 40 height 7
click at [226, 193] on span "Primary Rate" at bounding box center [237, 191] width 40 height 7
click at [221, 191] on div at bounding box center [221, 194] width 8 height 6
click at [246, 193] on span "Primary Rate" at bounding box center [237, 191] width 40 height 7
click at [238, 190] on span "Primary Rate" at bounding box center [237, 191] width 40 height 7
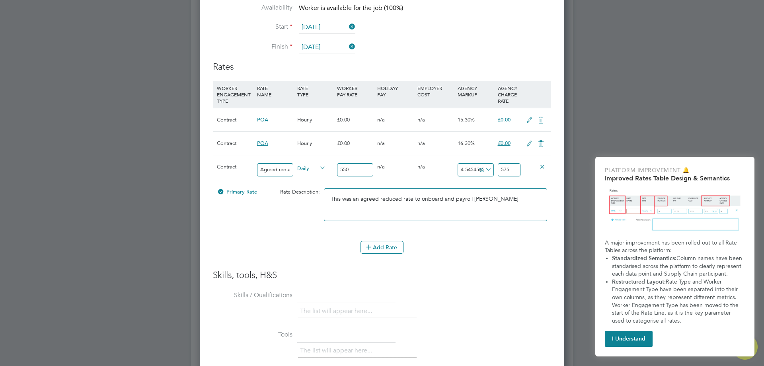
click at [238, 190] on span "Primary Rate" at bounding box center [237, 191] width 40 height 7
click at [239, 190] on span "Primary Rate" at bounding box center [237, 191] width 40 height 7
click at [276, 207] on div "Primary Rate Rate Description: This was an agreed reduced rate to onboard and p…" at bounding box center [382, 208] width 338 height 49
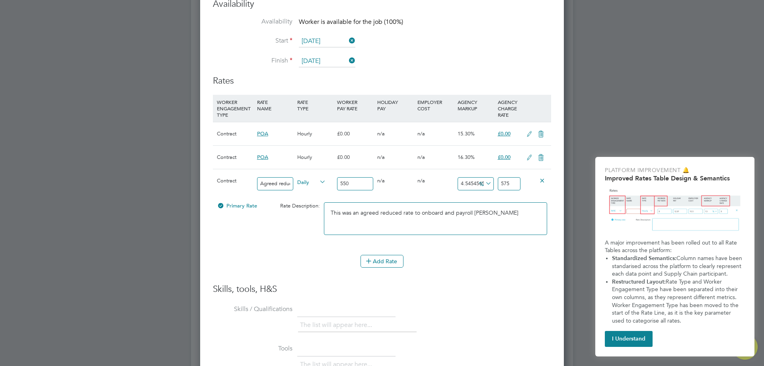
scroll to position [766, 0]
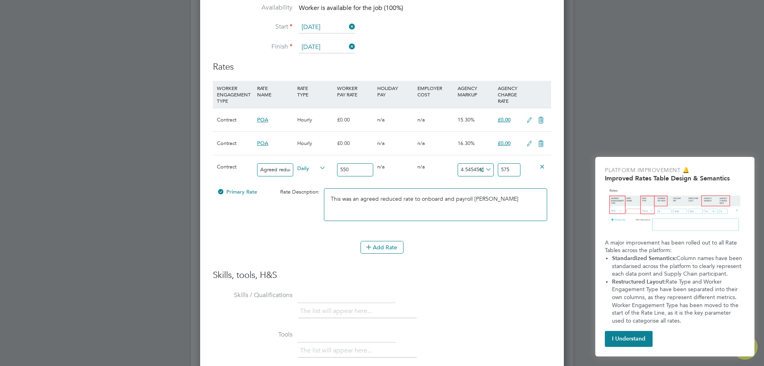
click at [544, 121] on icon at bounding box center [541, 120] width 10 height 6
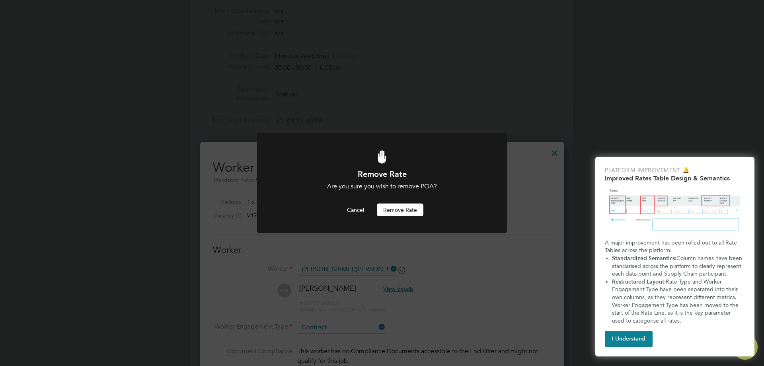
click at [410, 213] on button "Remove rate" at bounding box center [400, 209] width 47 height 13
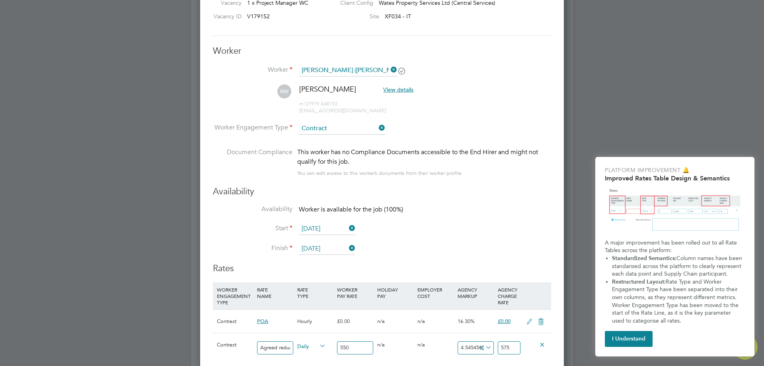
scroll to position [724, 0]
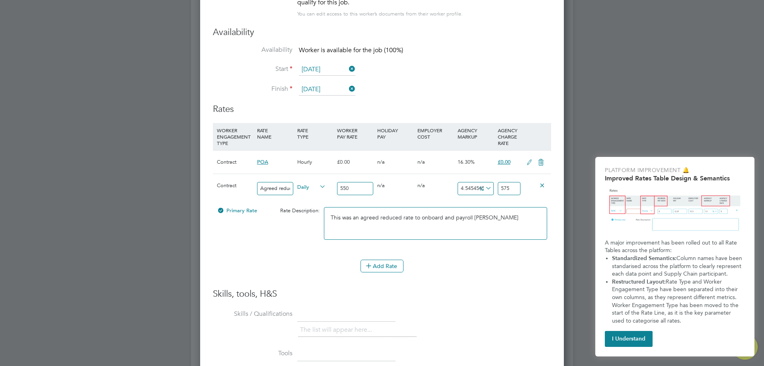
click at [531, 162] on icon at bounding box center [529, 162] width 10 height 6
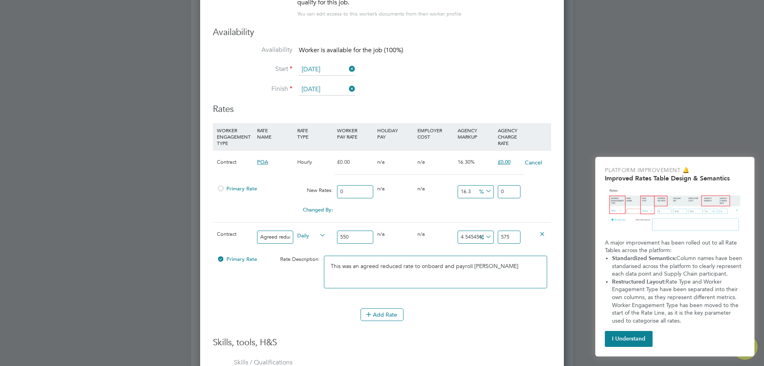
scroll to position [809, 364]
click at [539, 234] on icon at bounding box center [542, 233] width 6 height 6
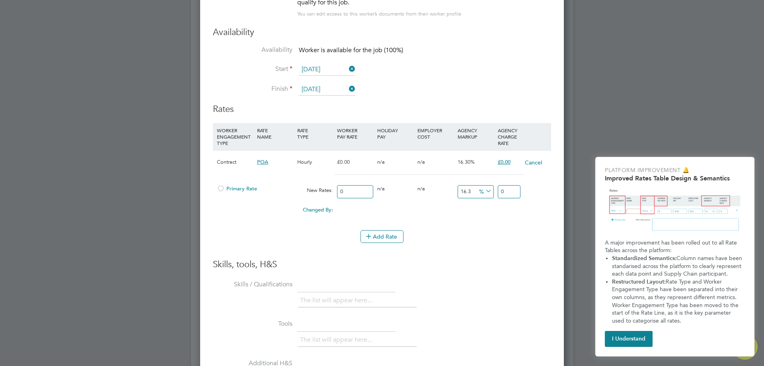
click at [349, 190] on input "0" at bounding box center [355, 191] width 36 height 13
type input "5"
type input "5.815"
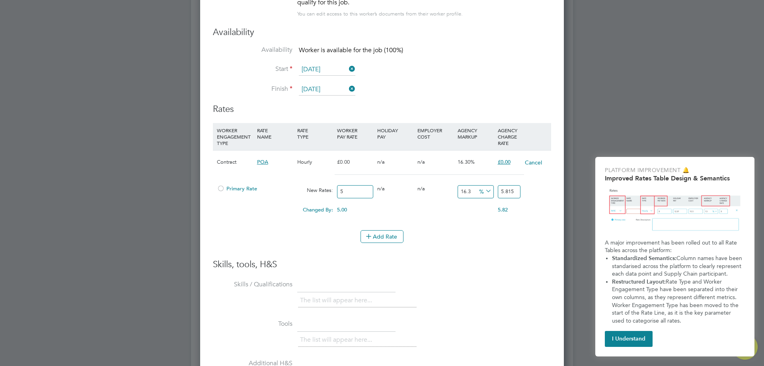
type input "55"
type input "63.965"
type input "550"
type input "639.65"
type input "550"
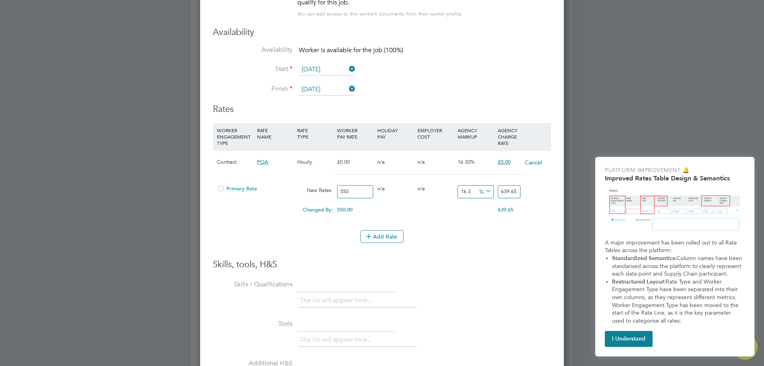
click at [504, 191] on input "639.65" at bounding box center [509, 191] width 23 height 13
type input "-99.0909090909091"
type input "5"
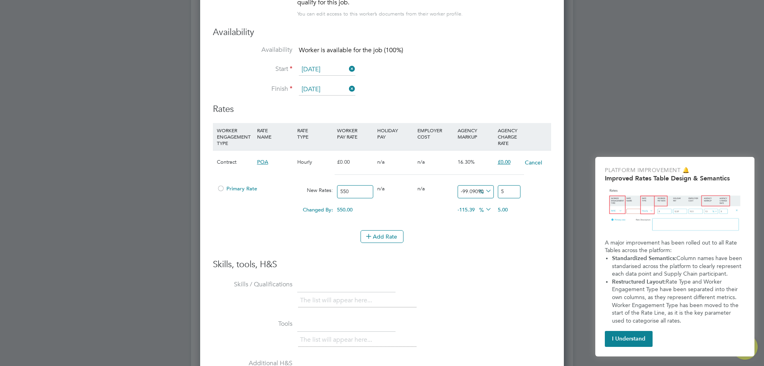
type input "-89.63636363636364"
type input "57"
type input "4.545454545454546"
type input "575"
click at [483, 250] on li "Add Rate" at bounding box center [382, 240] width 338 height 21
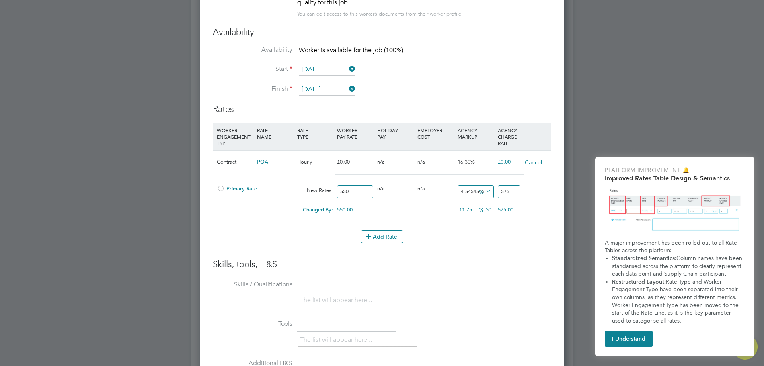
click at [505, 248] on li "Add Rate" at bounding box center [382, 240] width 338 height 21
click at [296, 205] on div "Changed By:" at bounding box center [275, 209] width 120 height 15
drag, startPoint x: 245, startPoint y: 186, endPoint x: 292, endPoint y: 195, distance: 48.5
click at [245, 186] on span "Primary Rate" at bounding box center [237, 188] width 40 height 7
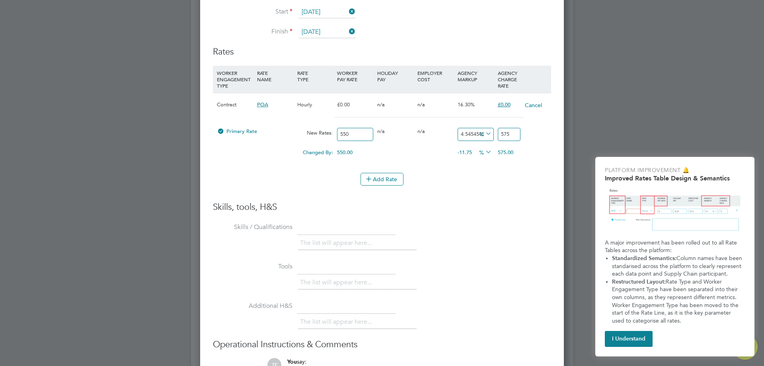
scroll to position [843, 0]
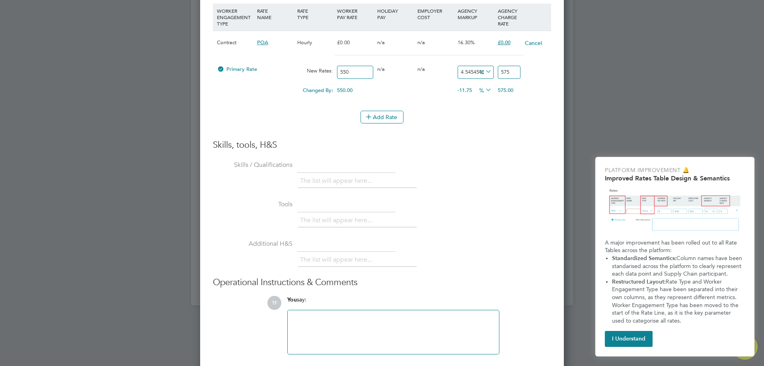
click at [517, 191] on li "Skills / Qualifications The list will appear here..." at bounding box center [382, 177] width 338 height 39
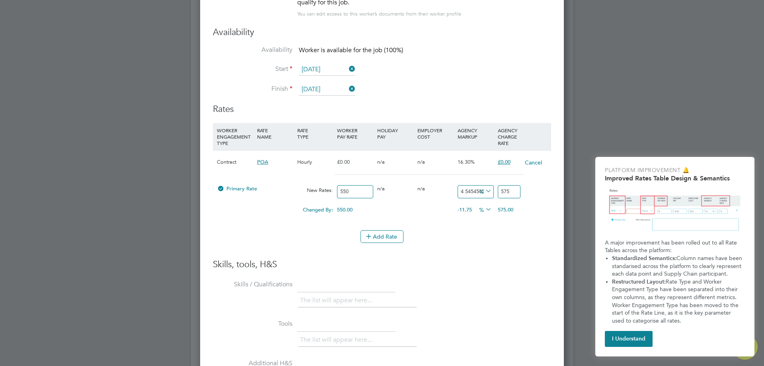
click at [278, 157] on div "POA" at bounding box center [275, 161] width 40 height 23
click at [265, 162] on span "POA" at bounding box center [262, 161] width 11 height 7
drag, startPoint x: 305, startPoint y: 162, endPoint x: 419, endPoint y: 199, distance: 119.2
click at [306, 162] on div "Hourly" at bounding box center [315, 161] width 40 height 23
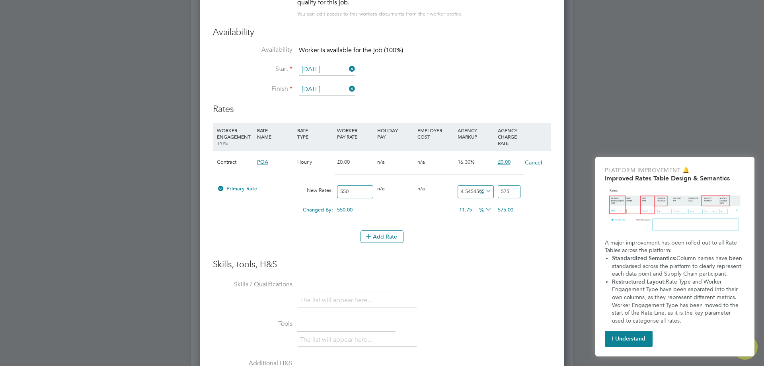
drag, startPoint x: 464, startPoint y: 224, endPoint x: 446, endPoint y: 225, distance: 17.1
click at [463, 224] on li "WORKER ENGAGEMENT TYPE RATE NAME RATE TYPE WORKER PAY RATE HOLIDAY PAY EMPLOYER…" at bounding box center [382, 176] width 338 height 107
click at [541, 162] on button "Cancel" at bounding box center [533, 162] width 18 height 8
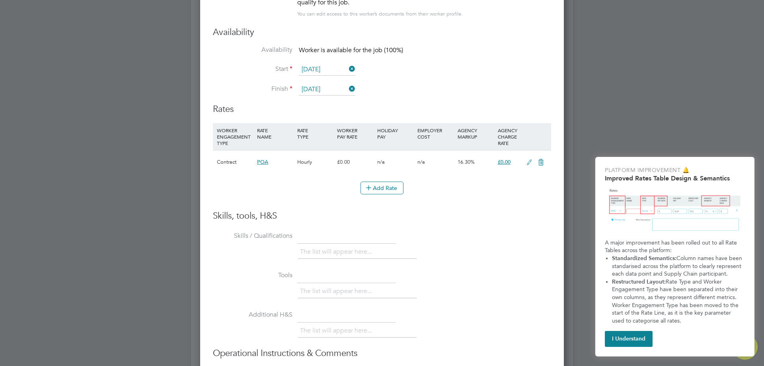
scroll to position [682, 364]
click at [394, 189] on button "Add Rate" at bounding box center [381, 187] width 43 height 13
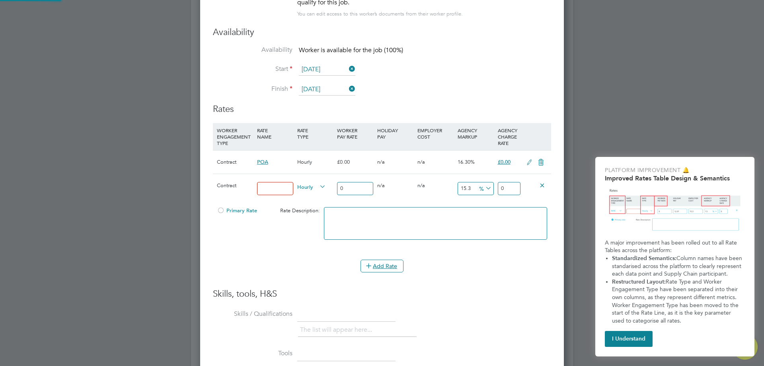
click at [308, 187] on span "Hourly" at bounding box center [311, 186] width 29 height 9
click at [311, 204] on li "DAILY" at bounding box center [311, 205] width 35 height 10
click at [279, 187] on input at bounding box center [275, 188] width 36 height 13
type input "Agreed reduced rate"
click at [351, 189] on input "0" at bounding box center [355, 188] width 36 height 13
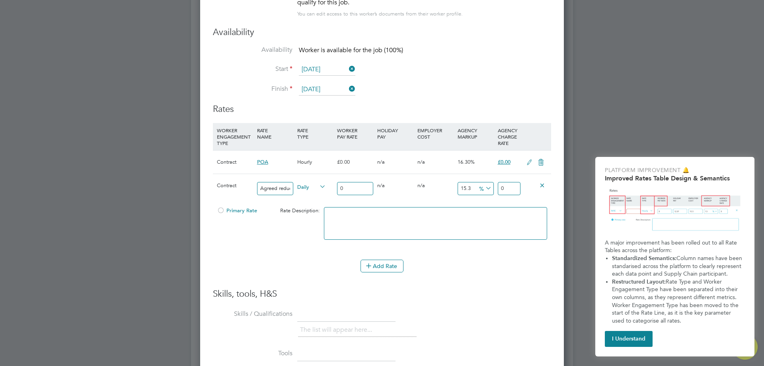
click at [351, 189] on input "0" at bounding box center [355, 188] width 36 height 13
type input "5"
type input "5.765"
type input "55"
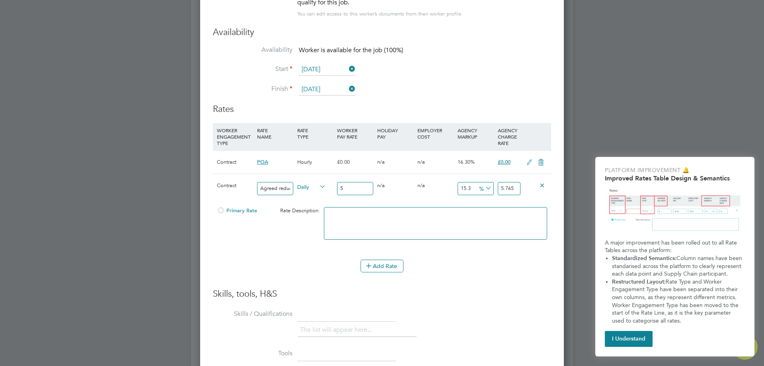
type input "63.415"
type input "550"
type input "634.15"
type input "550"
click at [512, 186] on input "634.15" at bounding box center [509, 188] width 23 height 13
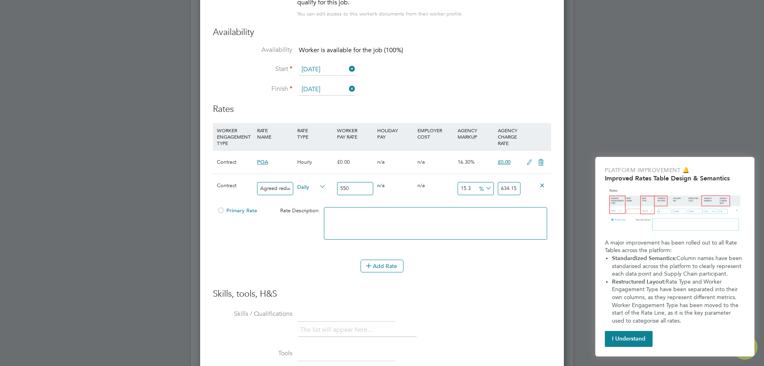
click at [512, 186] on input "634.15" at bounding box center [509, 188] width 23 height 13
type input "-99.0909090909091"
type input "5"
type input "-89.63636363636364"
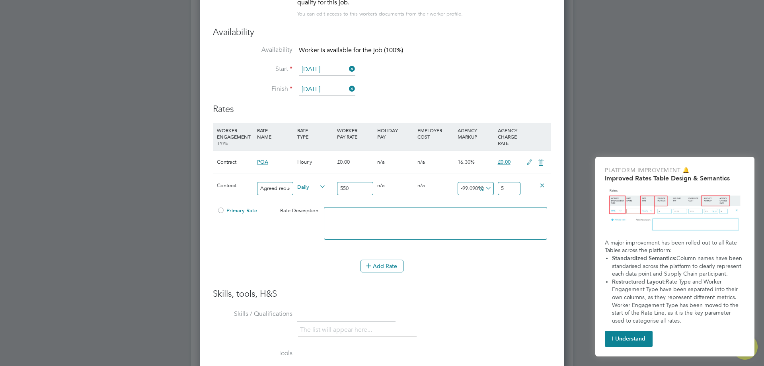
type input "57"
type input "4.545454545454546"
type input "575"
click at [437, 217] on textarea at bounding box center [435, 223] width 223 height 33
type textarea "Rob is paid a daily rate This is an agreed reduced rate"
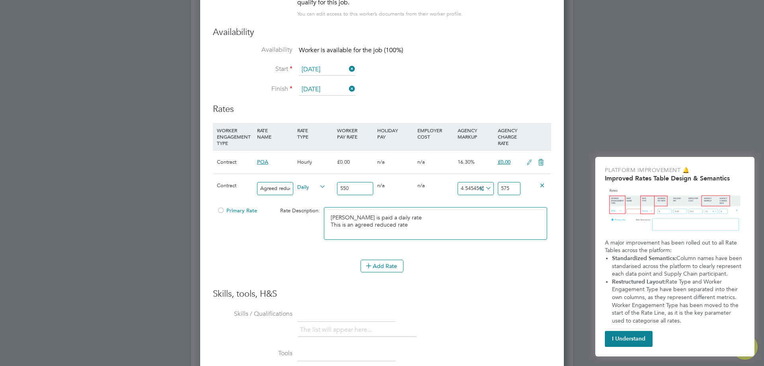
click at [242, 210] on div "Primary Rate" at bounding box center [241, 210] width 53 height 15
click at [243, 212] on span "Primary Rate" at bounding box center [237, 210] width 40 height 7
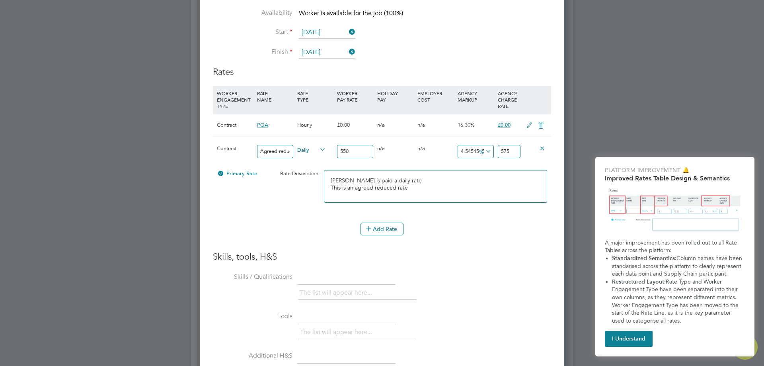
scroll to position [703, 0]
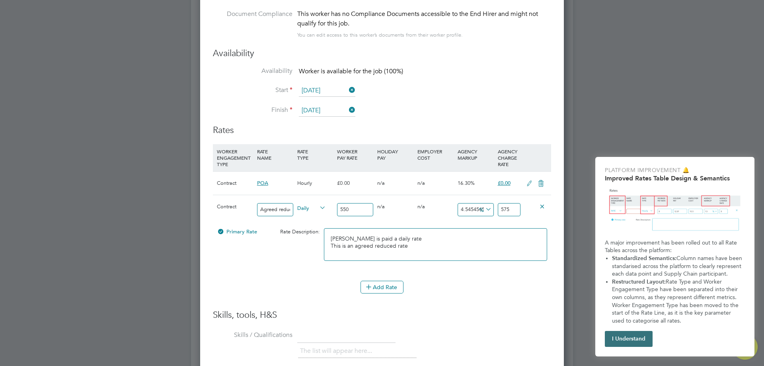
click at [651, 341] on button "I Understand" at bounding box center [629, 339] width 48 height 16
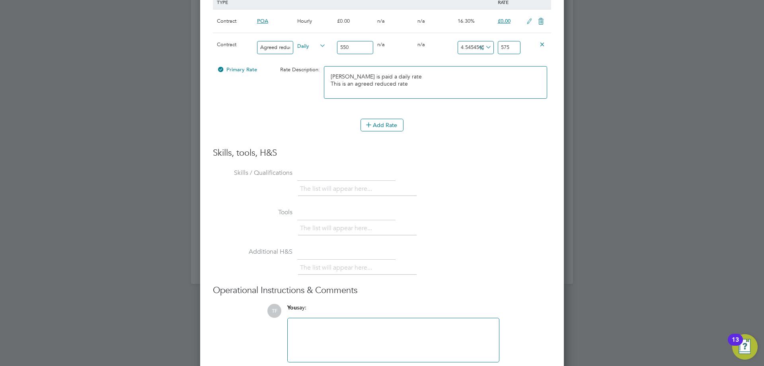
scroll to position [902, 0]
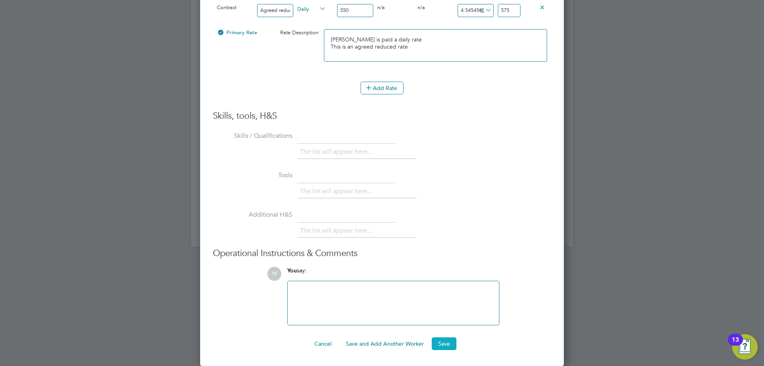
click at [449, 342] on button "Save" at bounding box center [444, 343] width 25 height 13
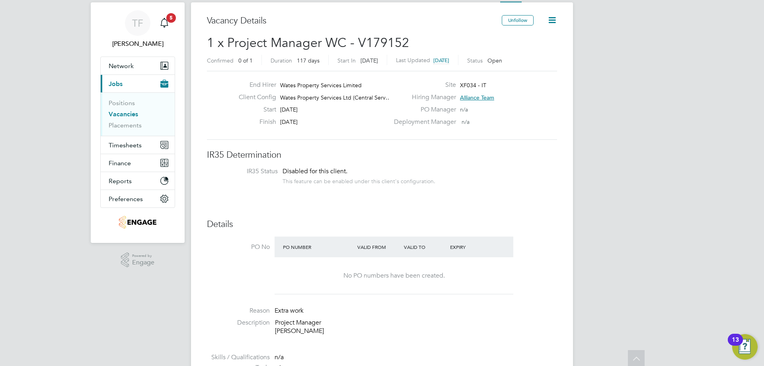
scroll to position [0, 0]
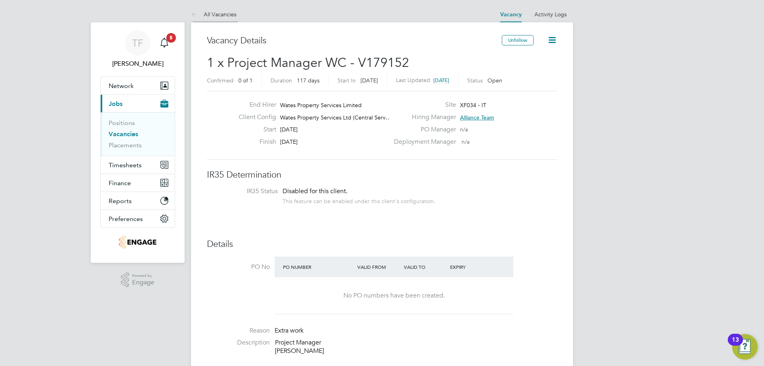
click at [218, 15] on link "All Vacancies" at bounding box center [213, 14] width 45 height 7
